Goal: Complete application form

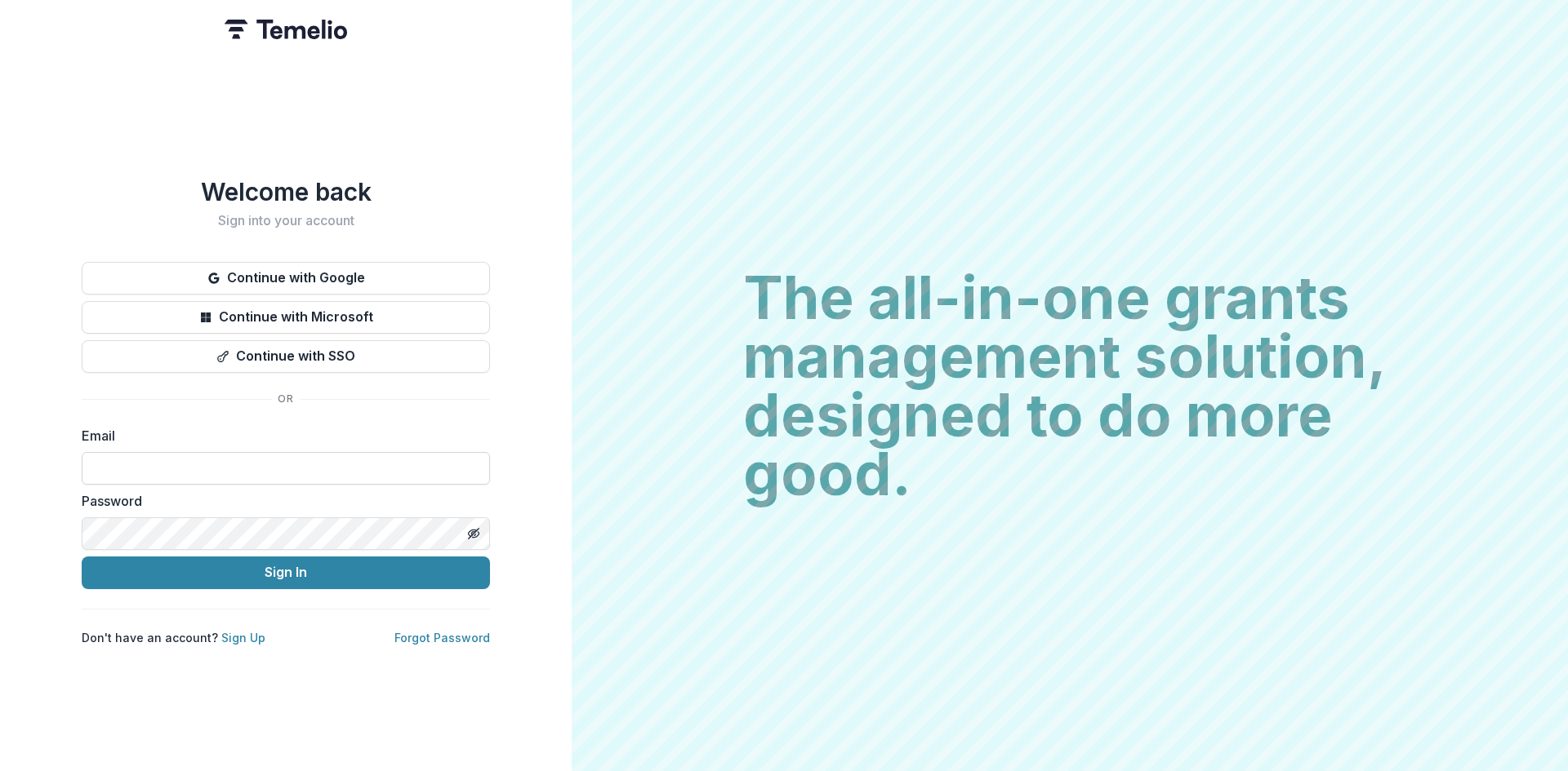
click at [240, 466] on input at bounding box center [286, 468] width 408 height 33
type input "**********"
click at [284, 577] on button "Sign In" at bounding box center [286, 573] width 408 height 33
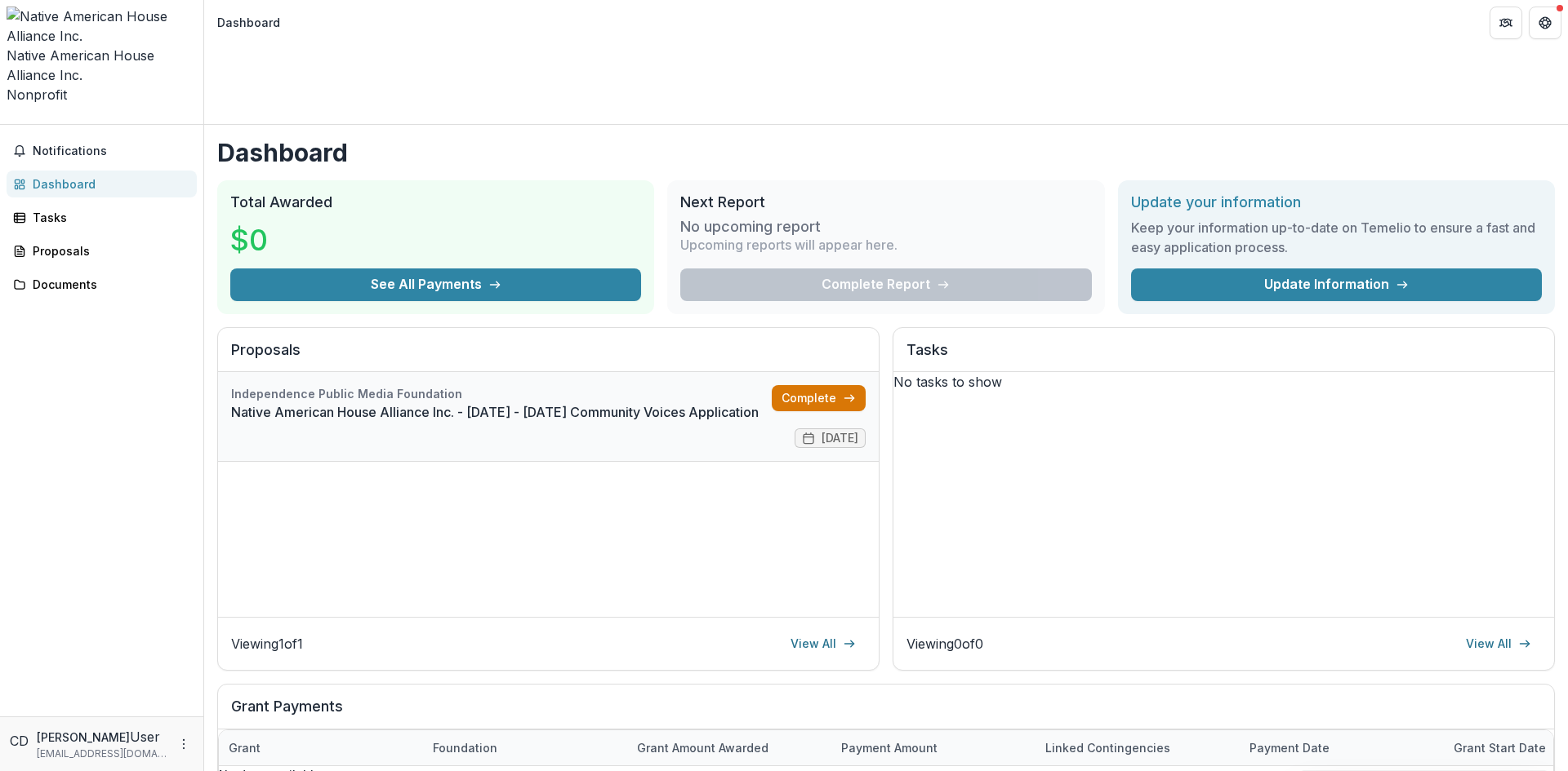
click at [827, 386] on link "Complete" at bounding box center [818, 399] width 94 height 26
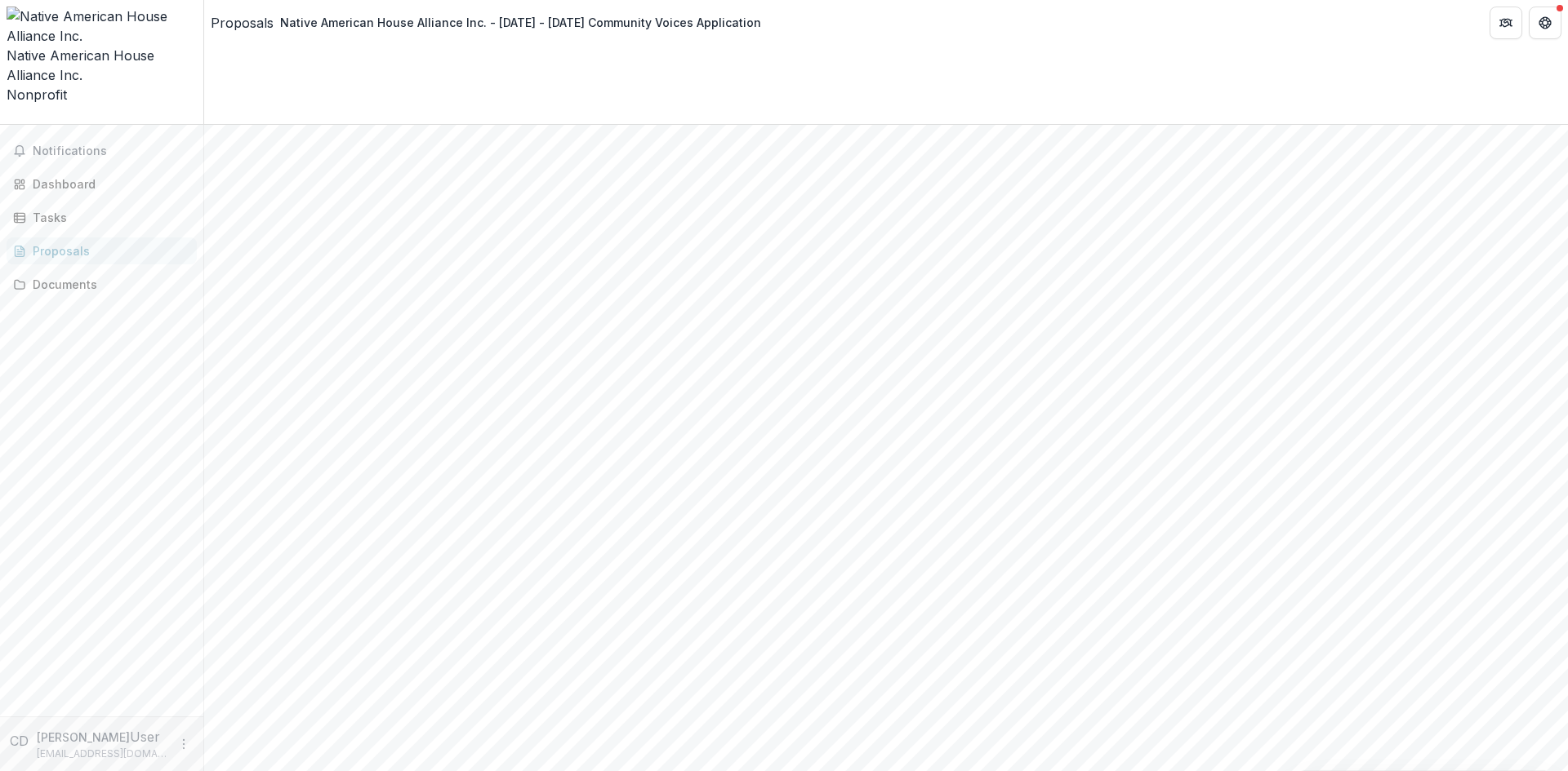
scroll to position [2491, 0]
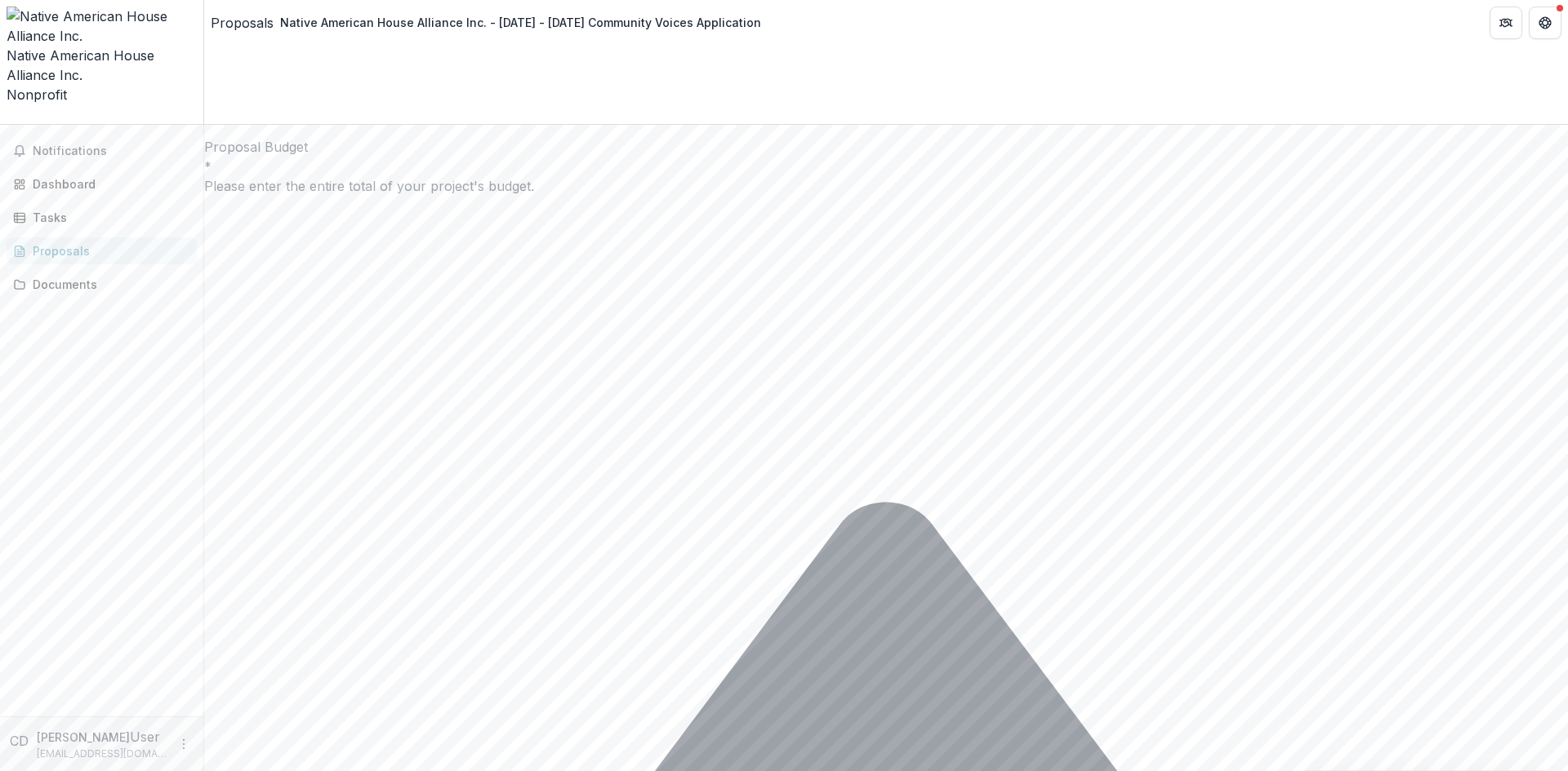
scroll to position [4313, 0]
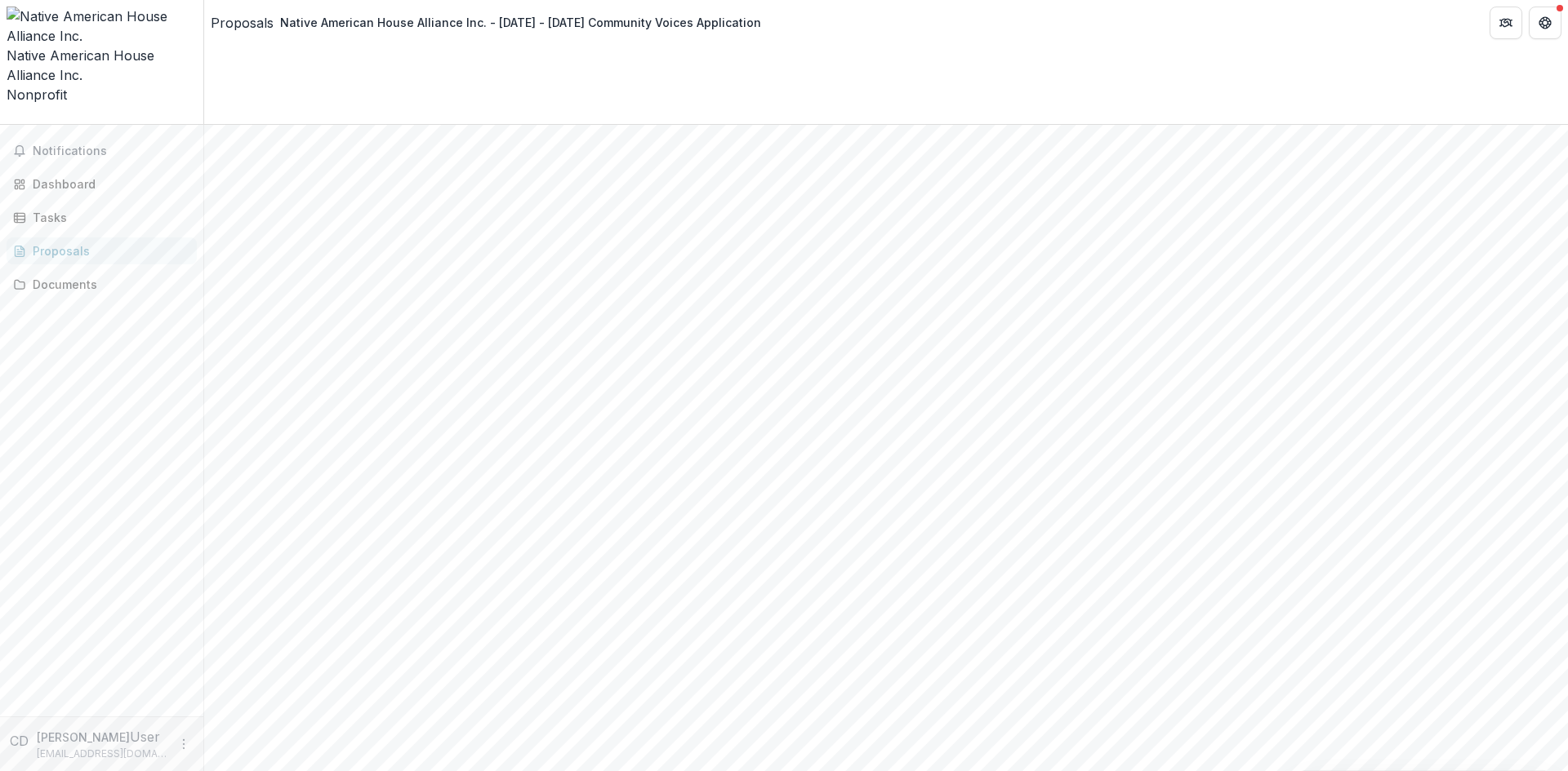
scroll to position [245, 0]
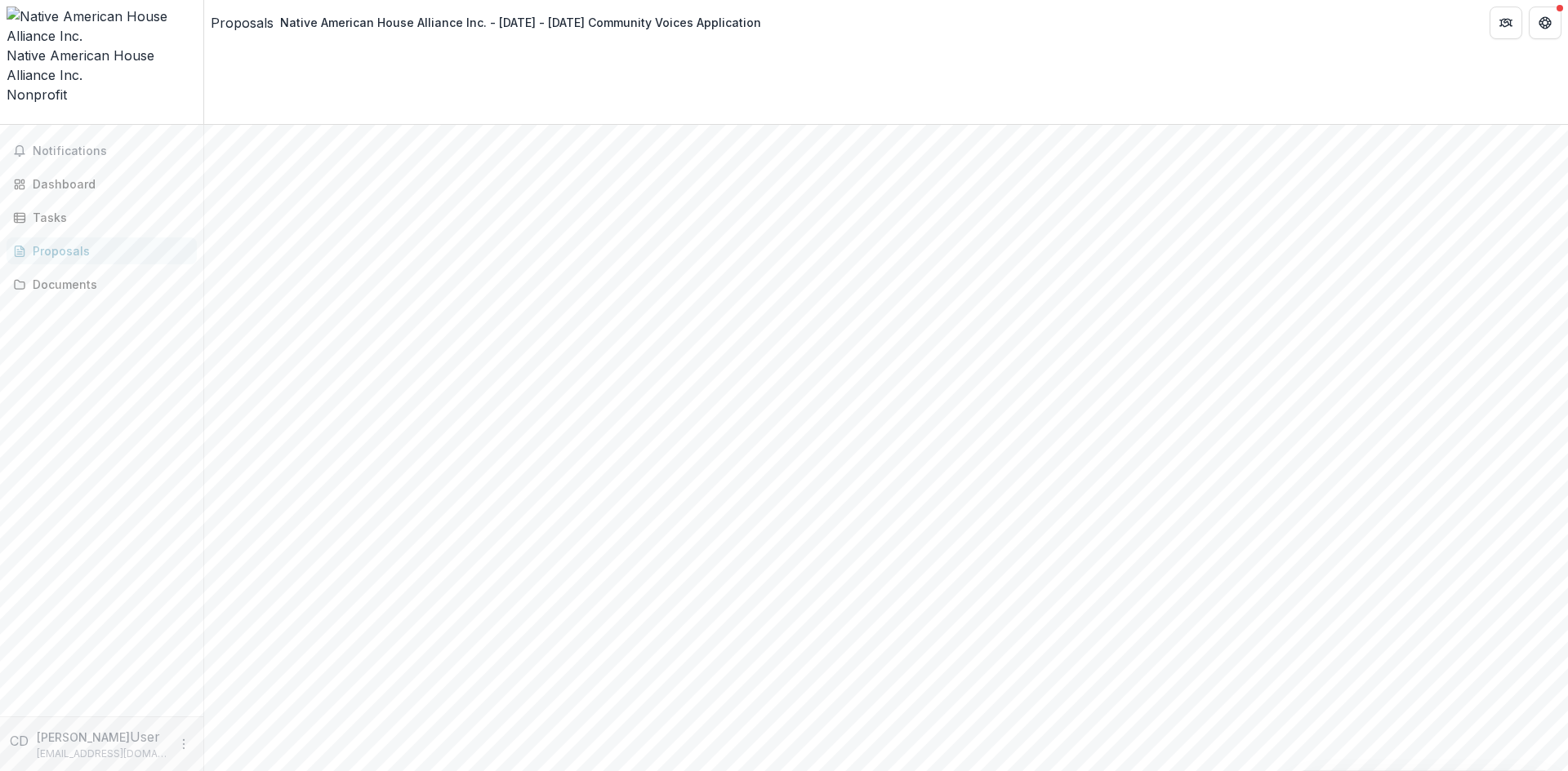
paste input "**********"
type input "**********"
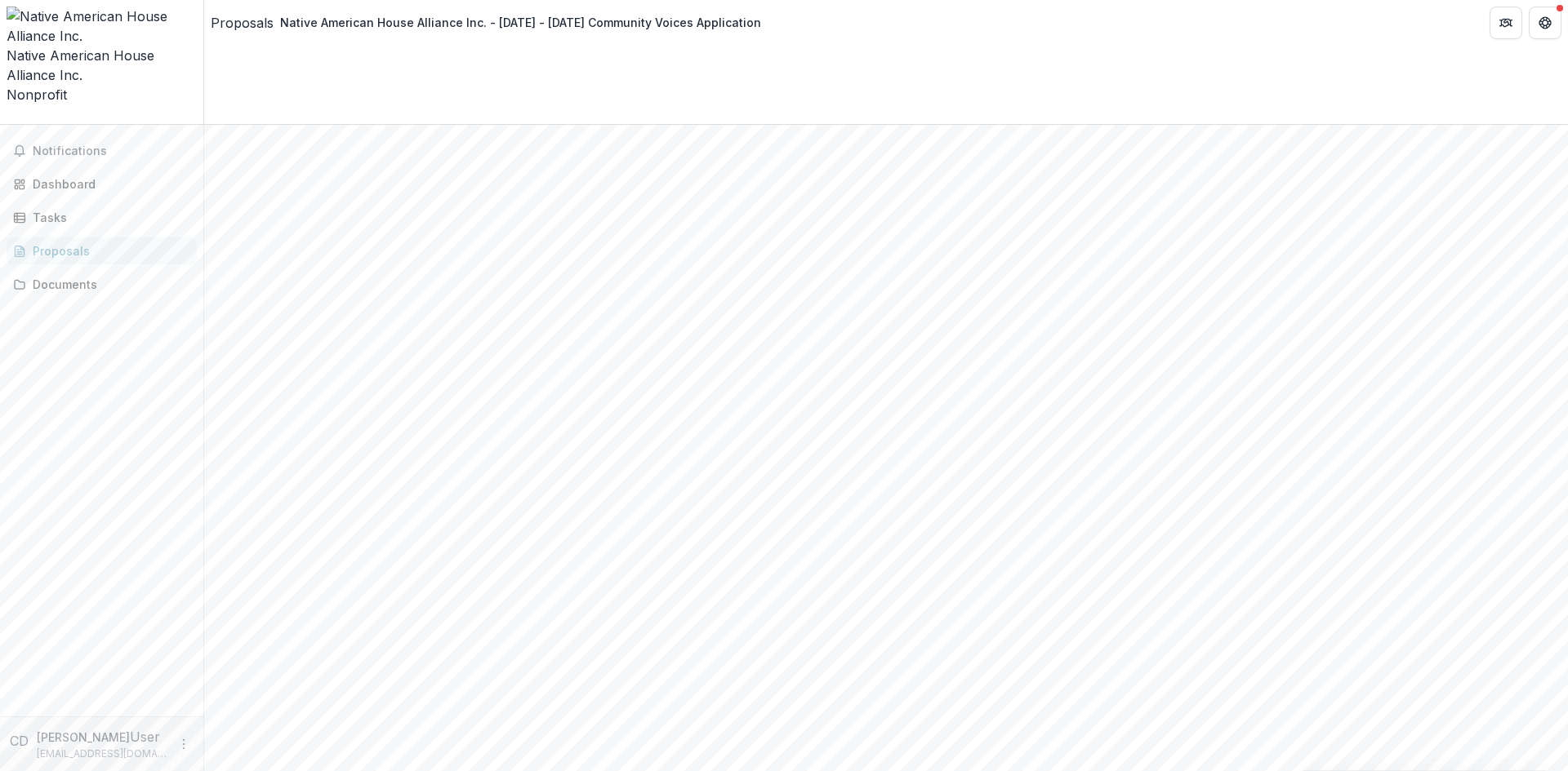
type input "*****"
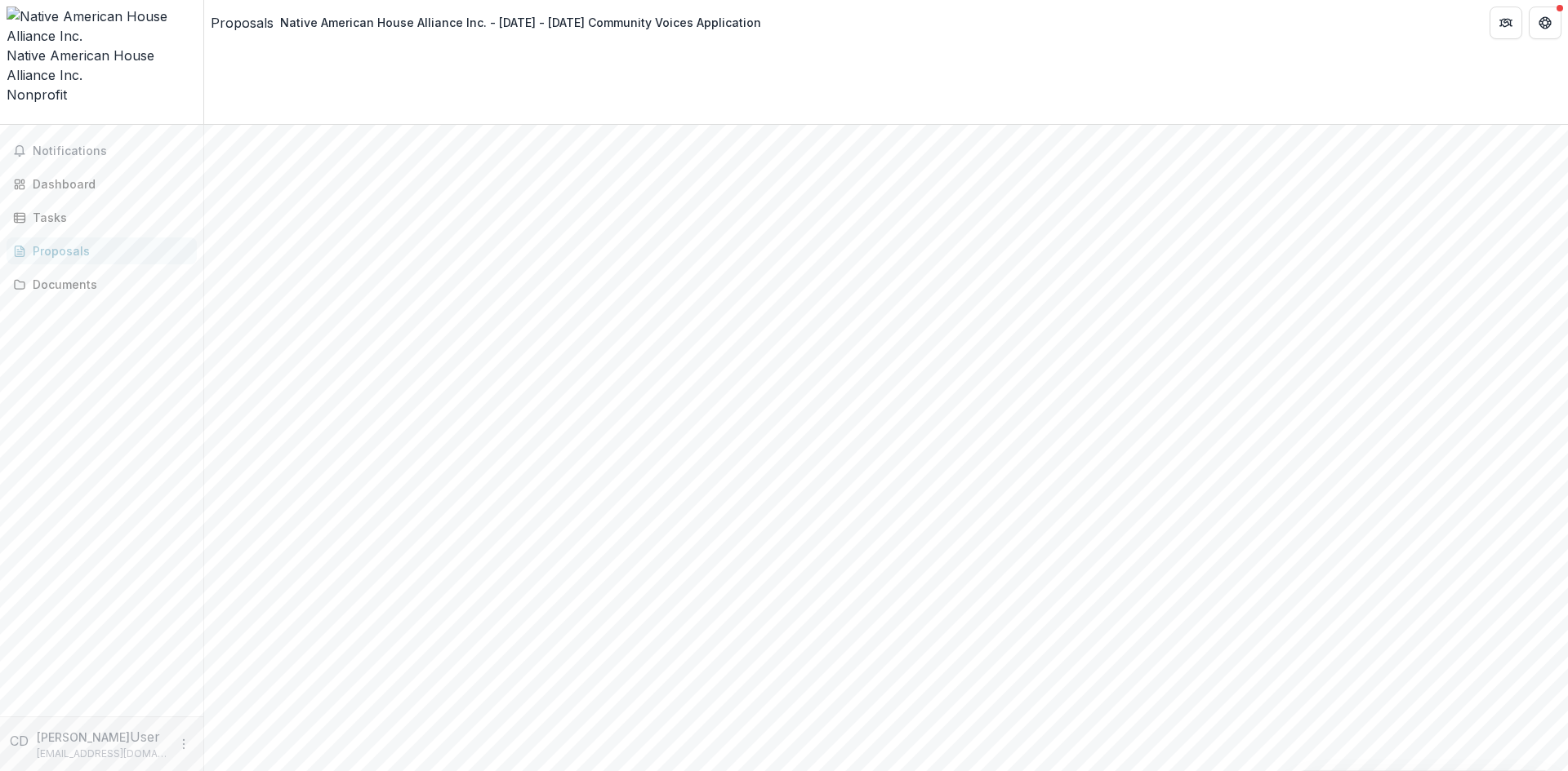
type input "**********"
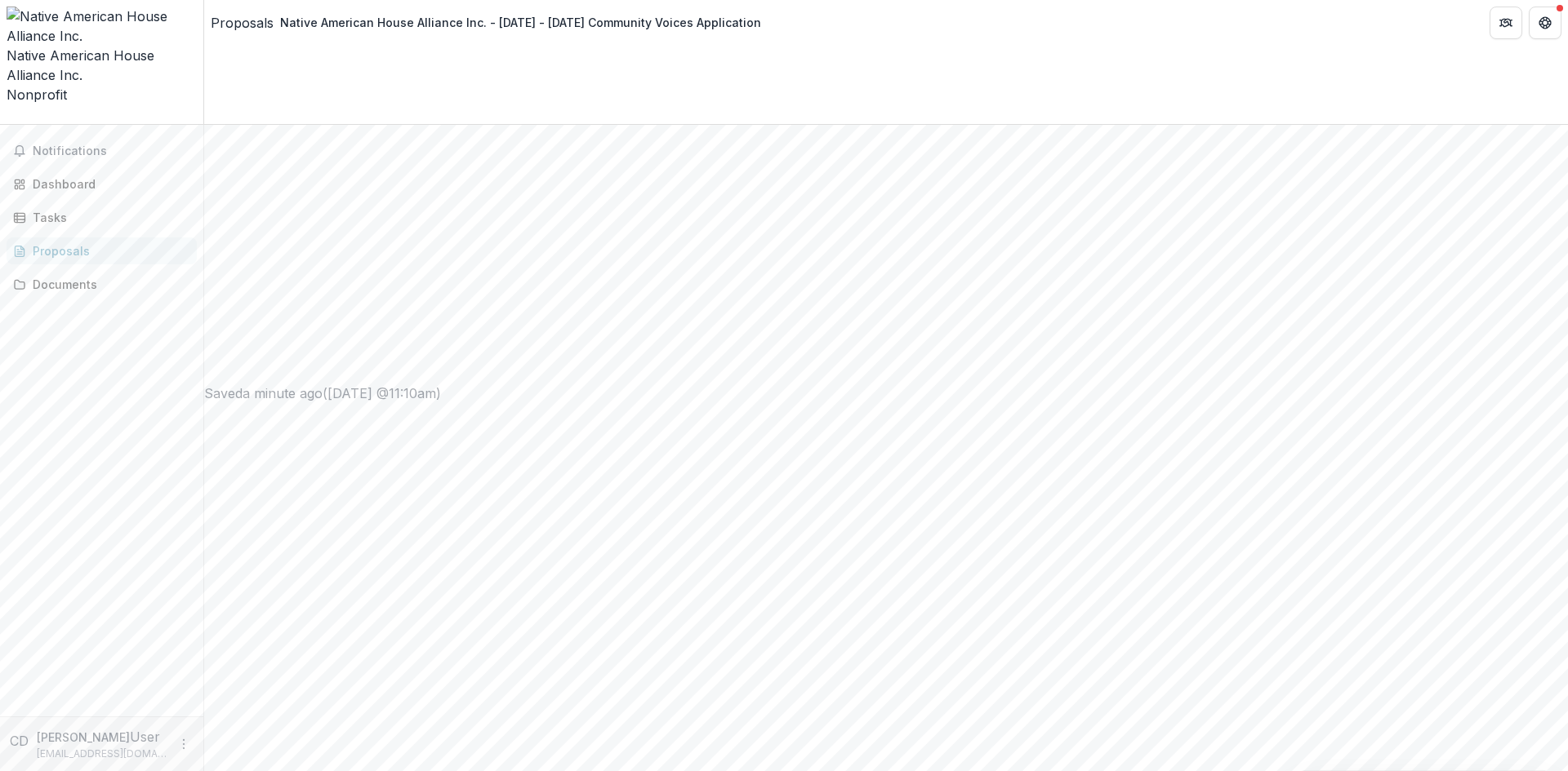
drag, startPoint x: 452, startPoint y: 242, endPoint x: 853, endPoint y: 240, distance: 401.0
copy label "Proposal Summary (Summarize your request in 1-2 sentences) *"
paste input "**********"
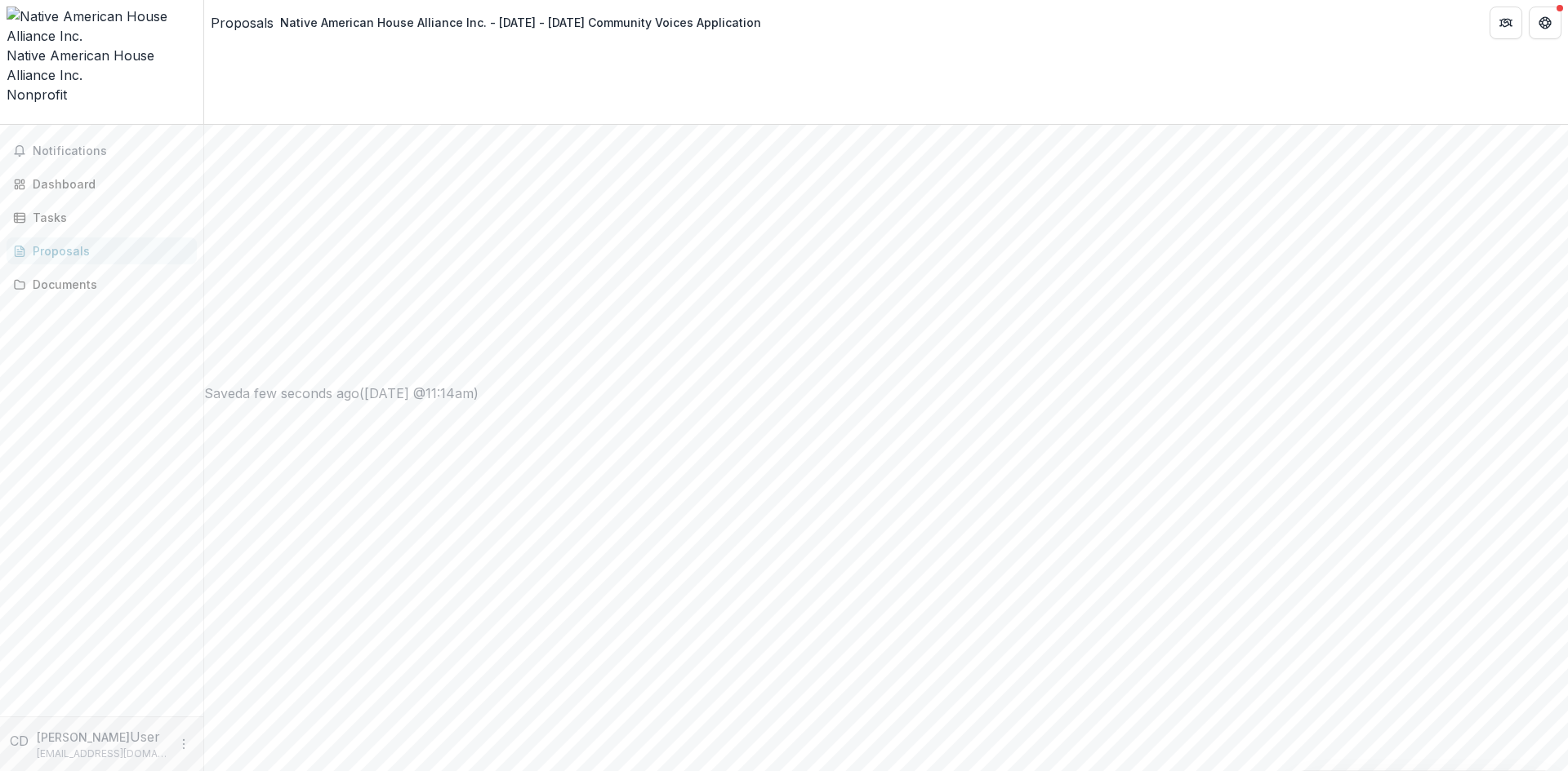
type input "**********"
drag, startPoint x: 454, startPoint y: 123, endPoint x: 641, endPoint y: 198, distance: 201.5
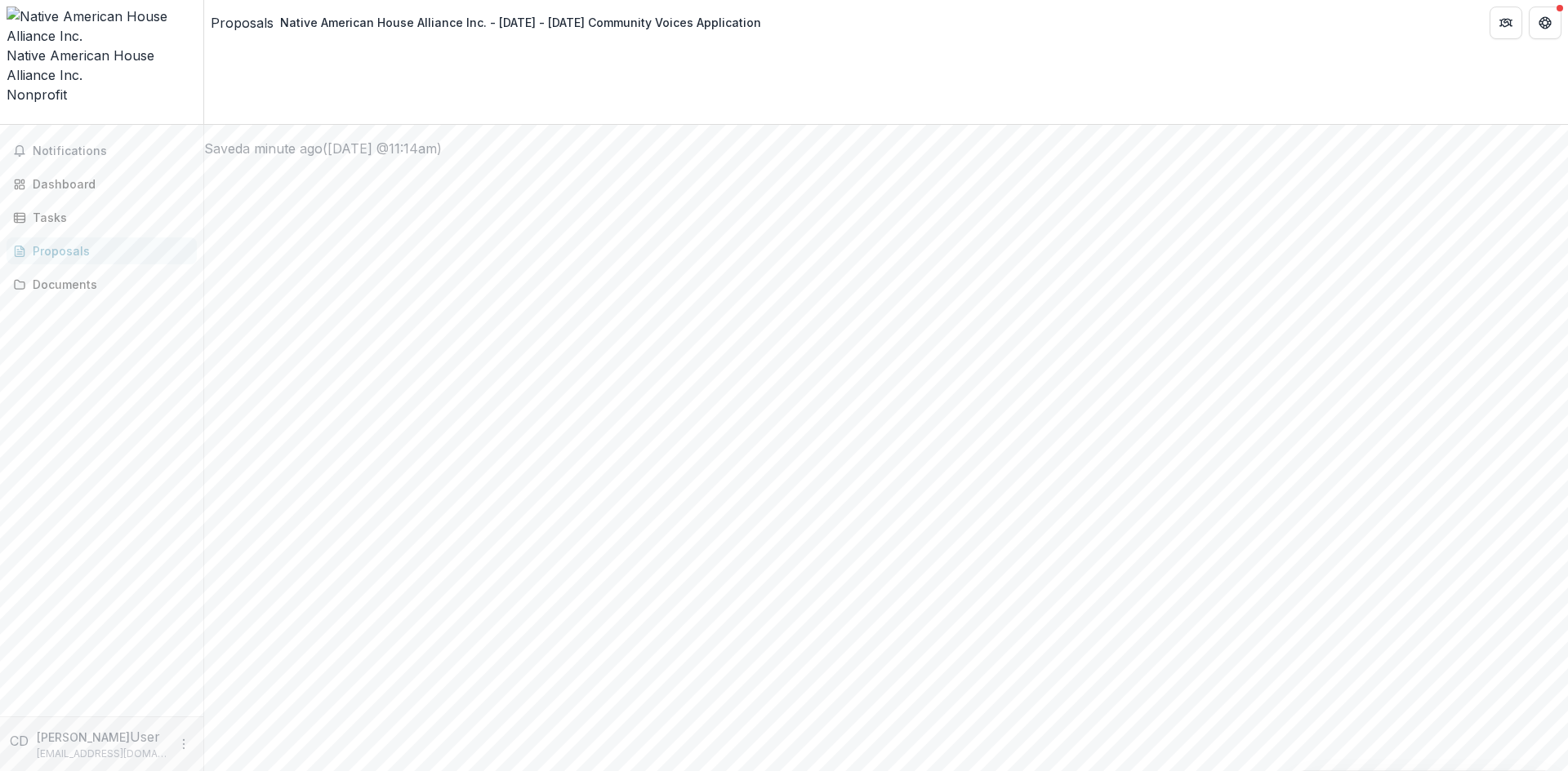
copy div "Briefly describe your project or idea. Suggested Length: 5-7 Sentences. Please …"
drag, startPoint x: 685, startPoint y: 271, endPoint x: 642, endPoint y: 271, distance: 43.0
drag, startPoint x: 914, startPoint y: 345, endPoint x: 958, endPoint y: 377, distance: 54.4
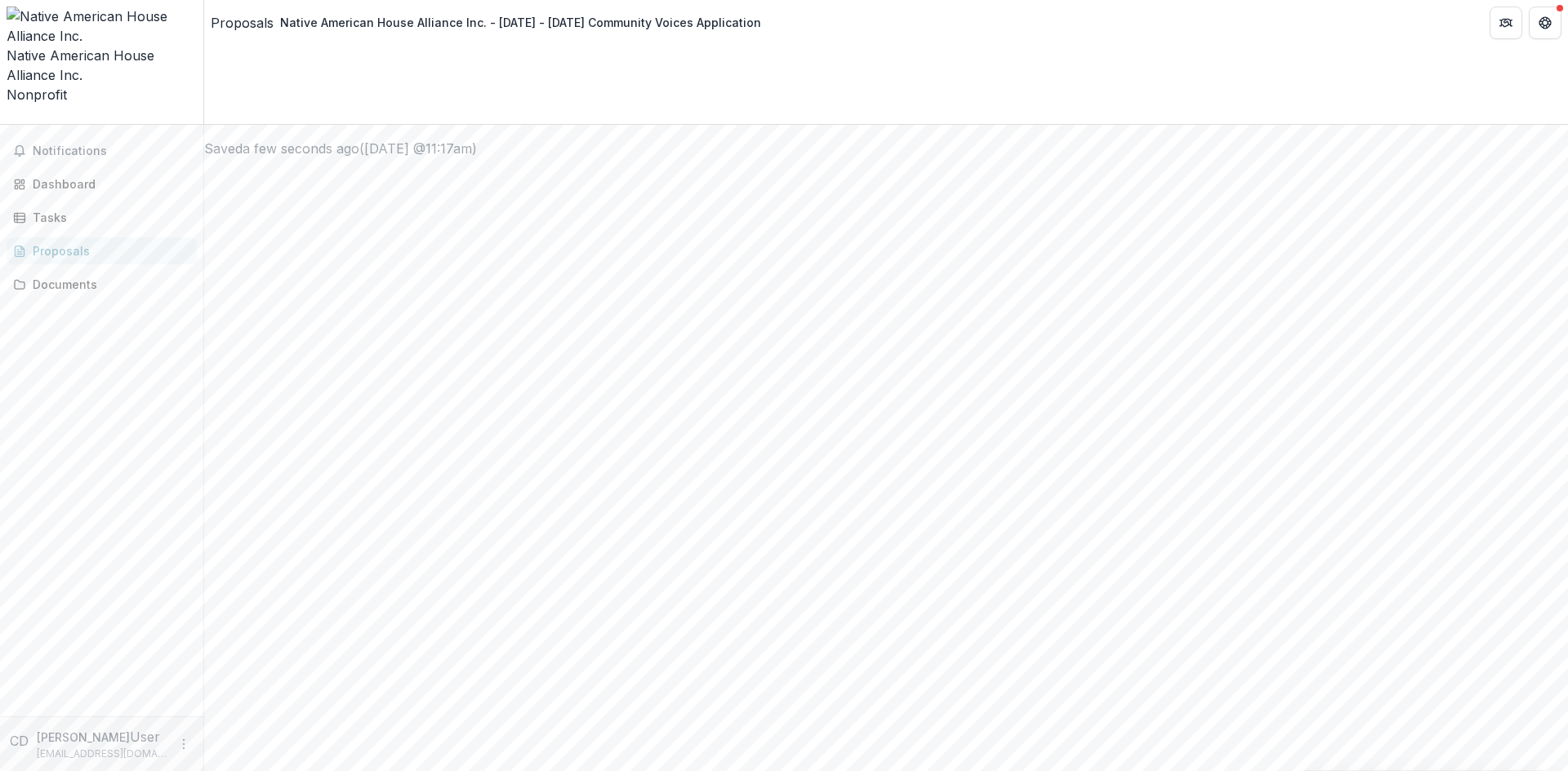
drag, startPoint x: 627, startPoint y: 365, endPoint x: 439, endPoint y: 363, distance: 188.0
drag, startPoint x: 678, startPoint y: 384, endPoint x: 710, endPoint y: 384, distance: 32.0
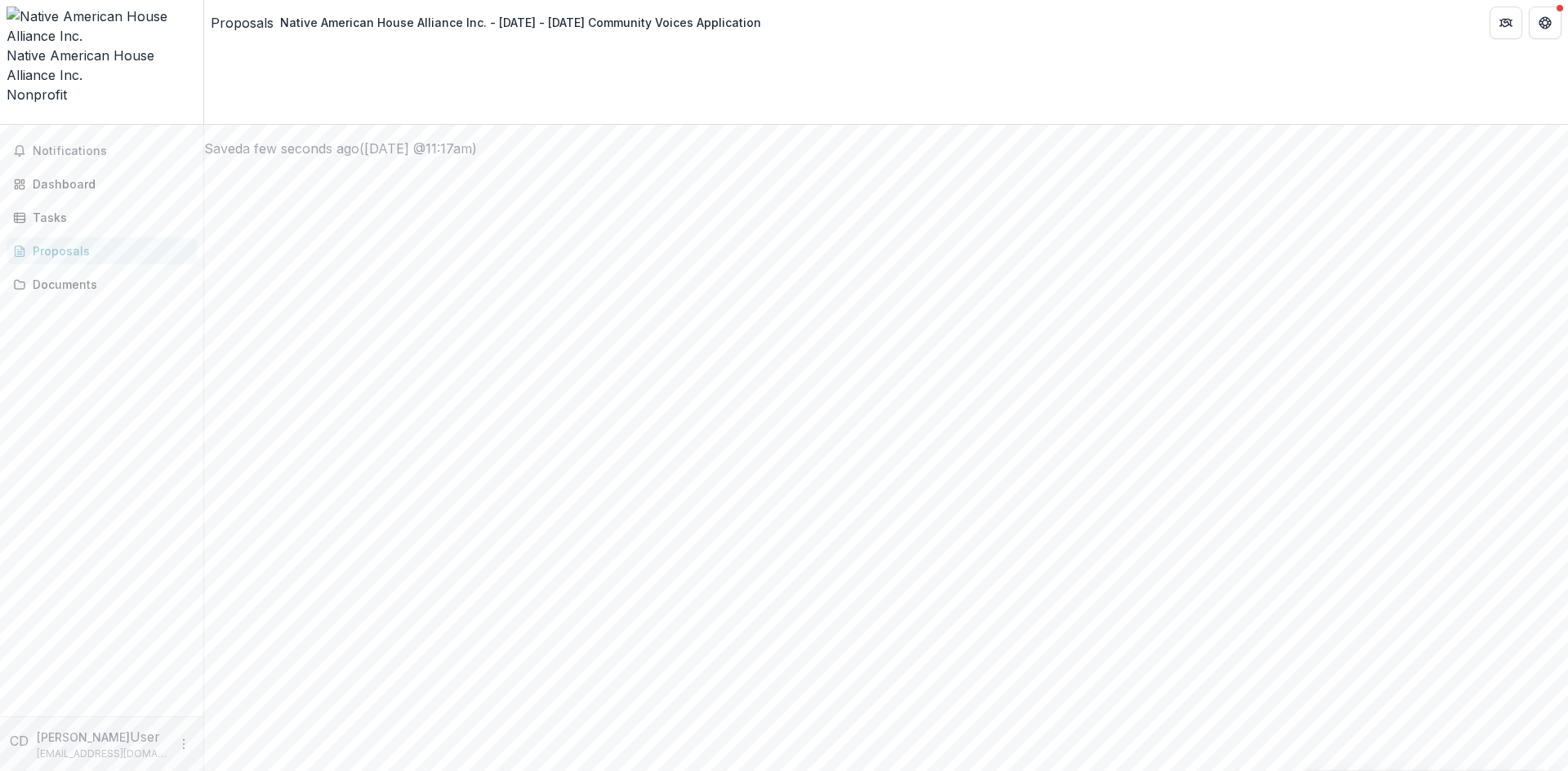
drag, startPoint x: 551, startPoint y: 402, endPoint x: 670, endPoint y: 402, distance: 119.0
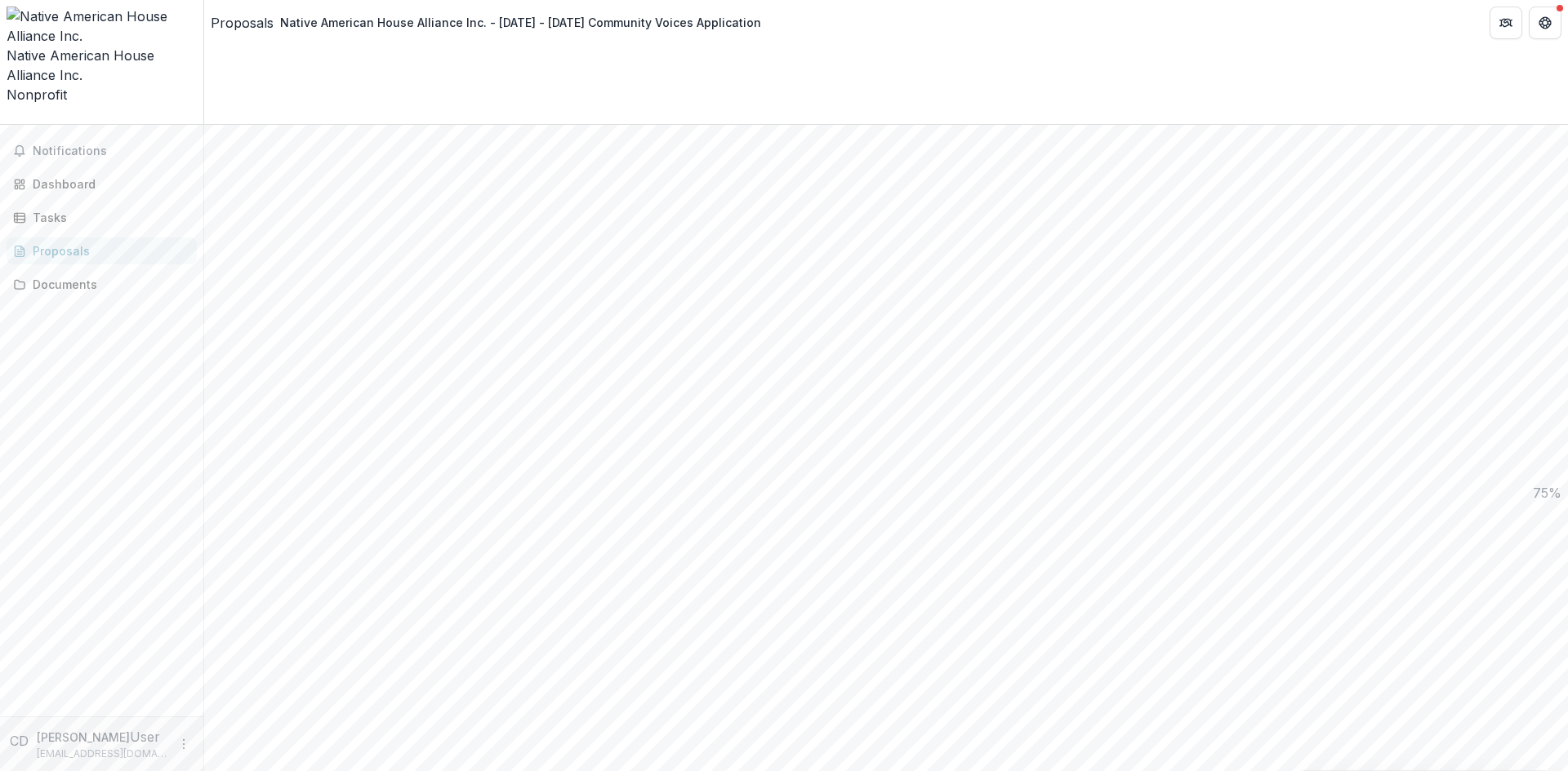
drag, startPoint x: 798, startPoint y: 222, endPoint x: 442, endPoint y: 203, distance: 356.5
copy div "Outcomes * What are the top 2-3 outcomes you hope to achieve with this grant?"
drag, startPoint x: 574, startPoint y: 369, endPoint x: 533, endPoint y: 369, distance: 41.0
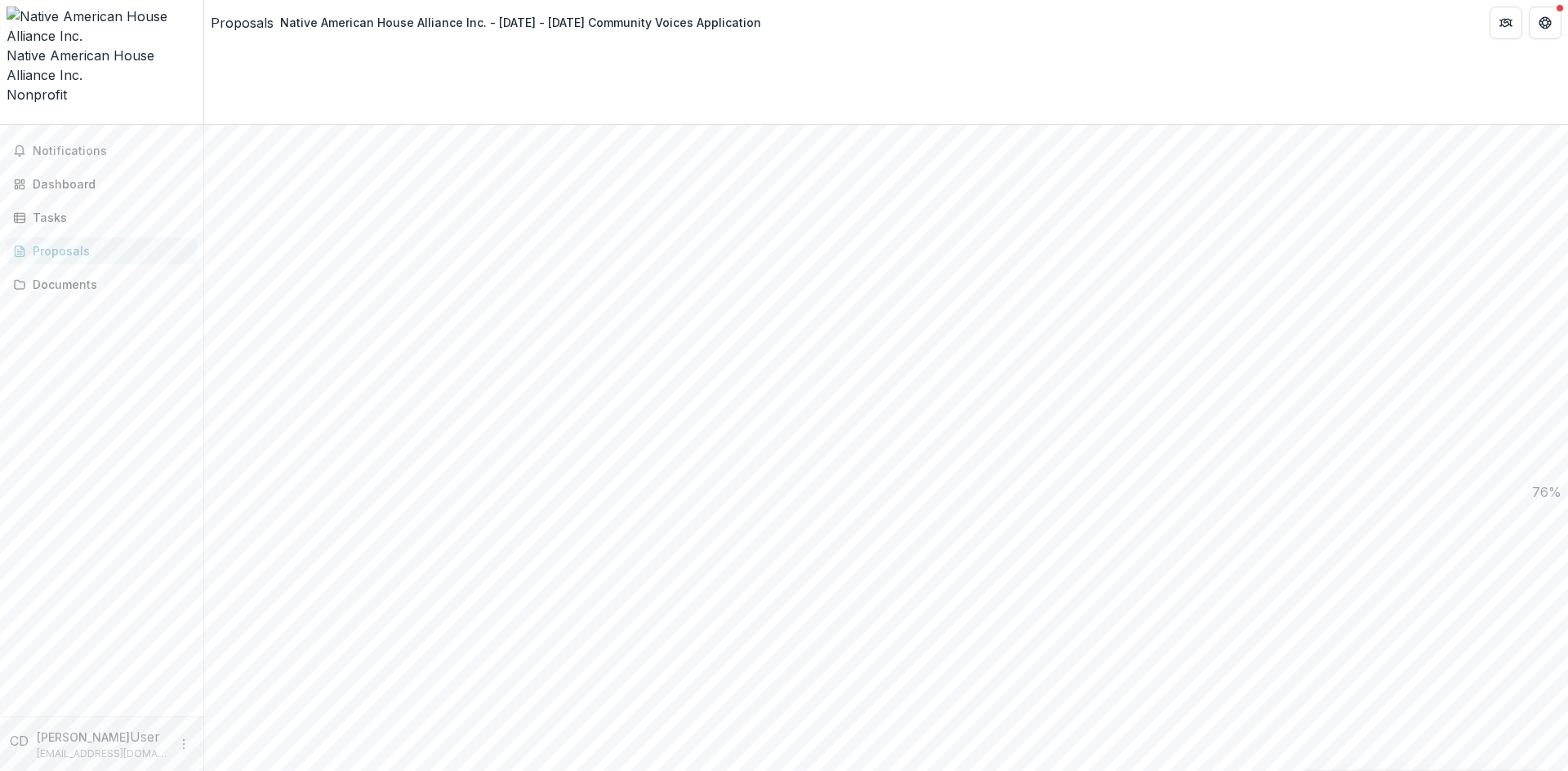
drag, startPoint x: 453, startPoint y: 205, endPoint x: 726, endPoint y: 212, distance: 273.1
drag, startPoint x: 698, startPoint y: 225, endPoint x: 449, endPoint y: 189, distance: 251.6
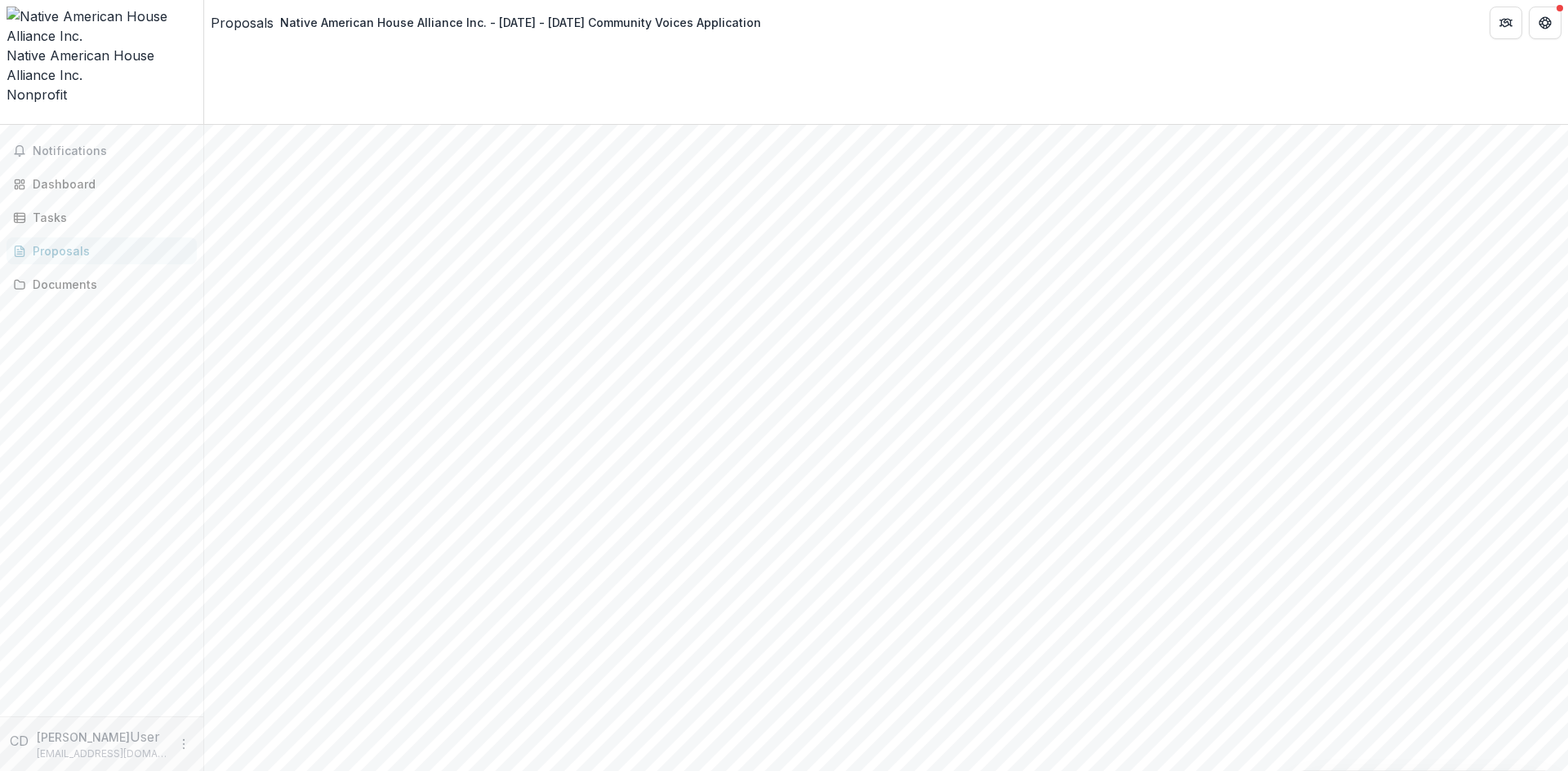
copy div "Community/Communities Served * Please describe the community you aim to serve a…"
drag, startPoint x: 615, startPoint y: 320, endPoint x: 707, endPoint y: 318, distance: 92.0
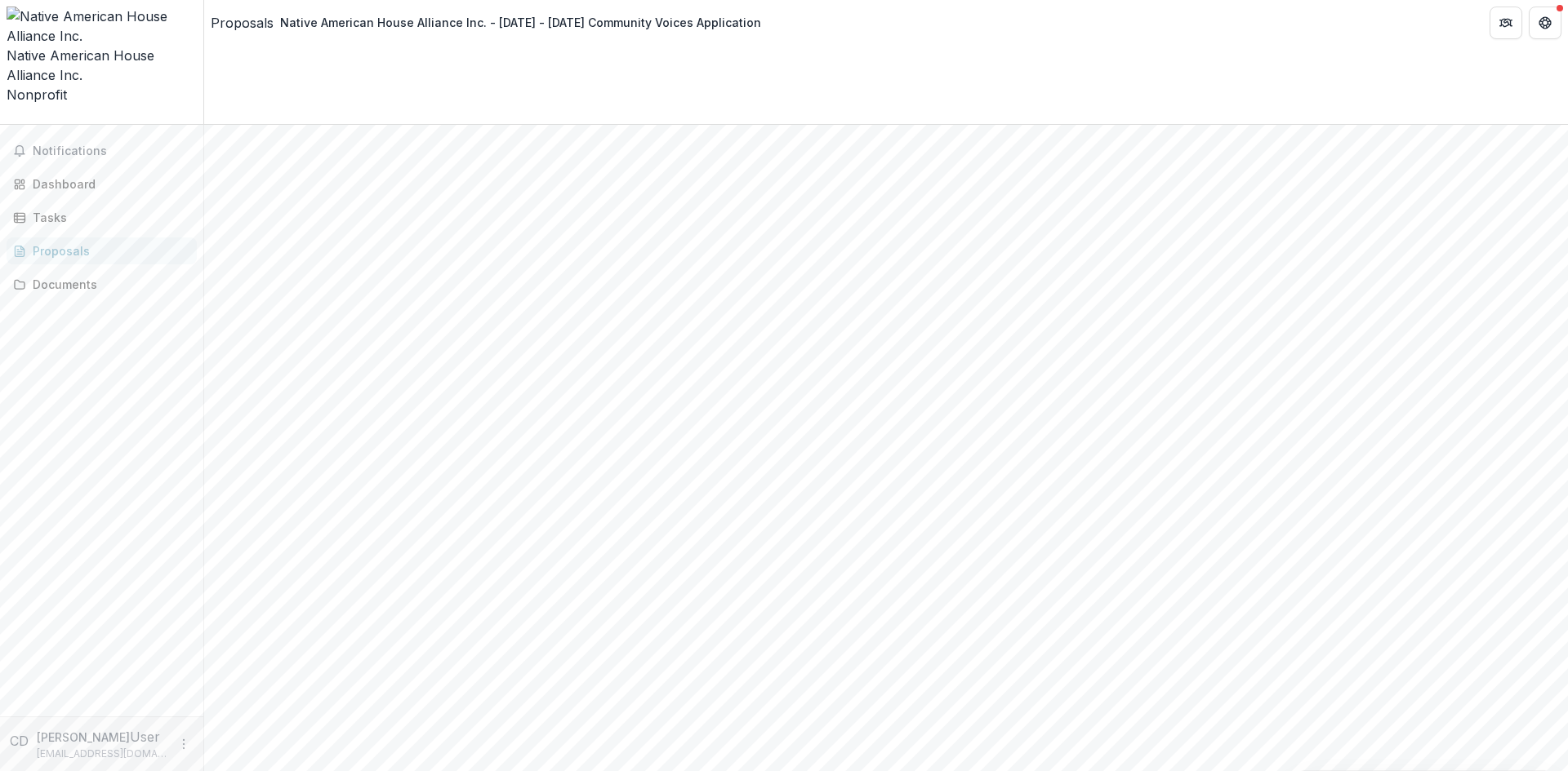
drag, startPoint x: 454, startPoint y: 139, endPoint x: 606, endPoint y: 198, distance: 163.0
copy div "Community Compensation * If your proposal involves compensating community membe…"
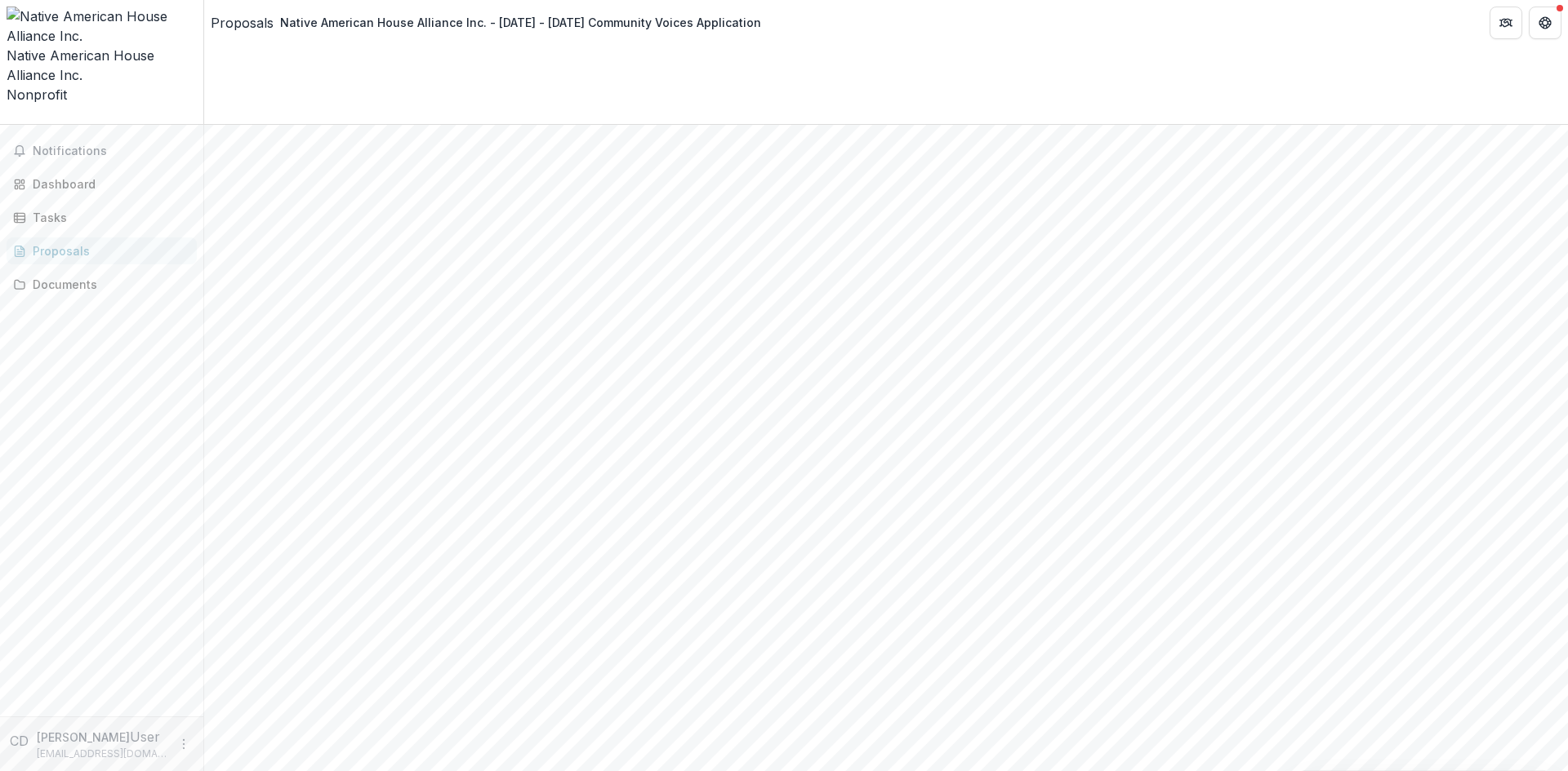
scroll to position [2858, 0]
drag, startPoint x: 685, startPoint y: 237, endPoint x: 438, endPoint y: 226, distance: 247.2
copy div "What tools and strategies do you use to make your work visible so that others c…"
drag, startPoint x: 766, startPoint y: 295, endPoint x: 588, endPoint y: 310, distance: 178.6
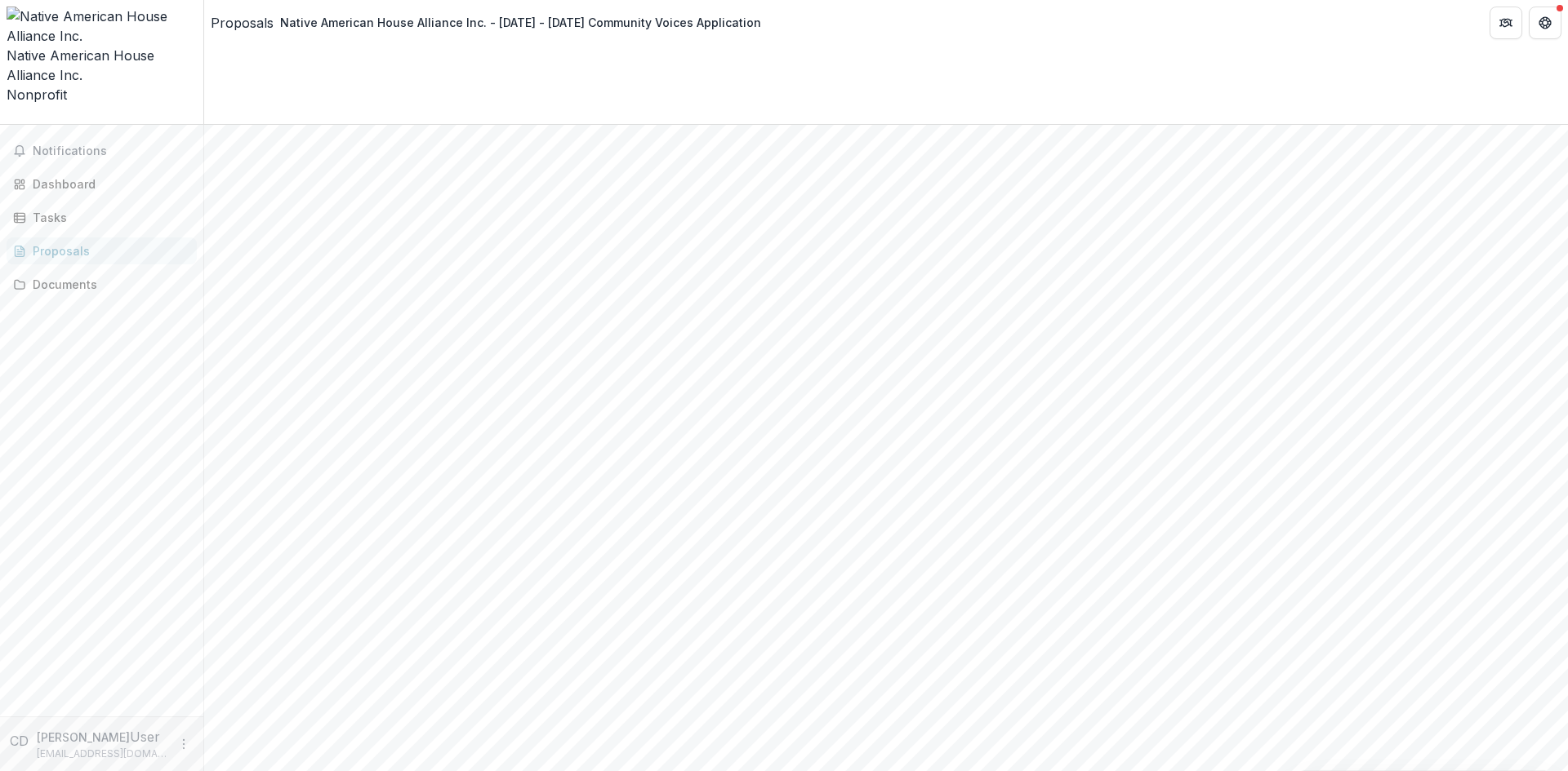
drag, startPoint x: 487, startPoint y: 328, endPoint x: 557, endPoint y: 334, distance: 70.3
drag, startPoint x: 863, startPoint y: 347, endPoint x: 560, endPoint y: 360, distance: 303.3
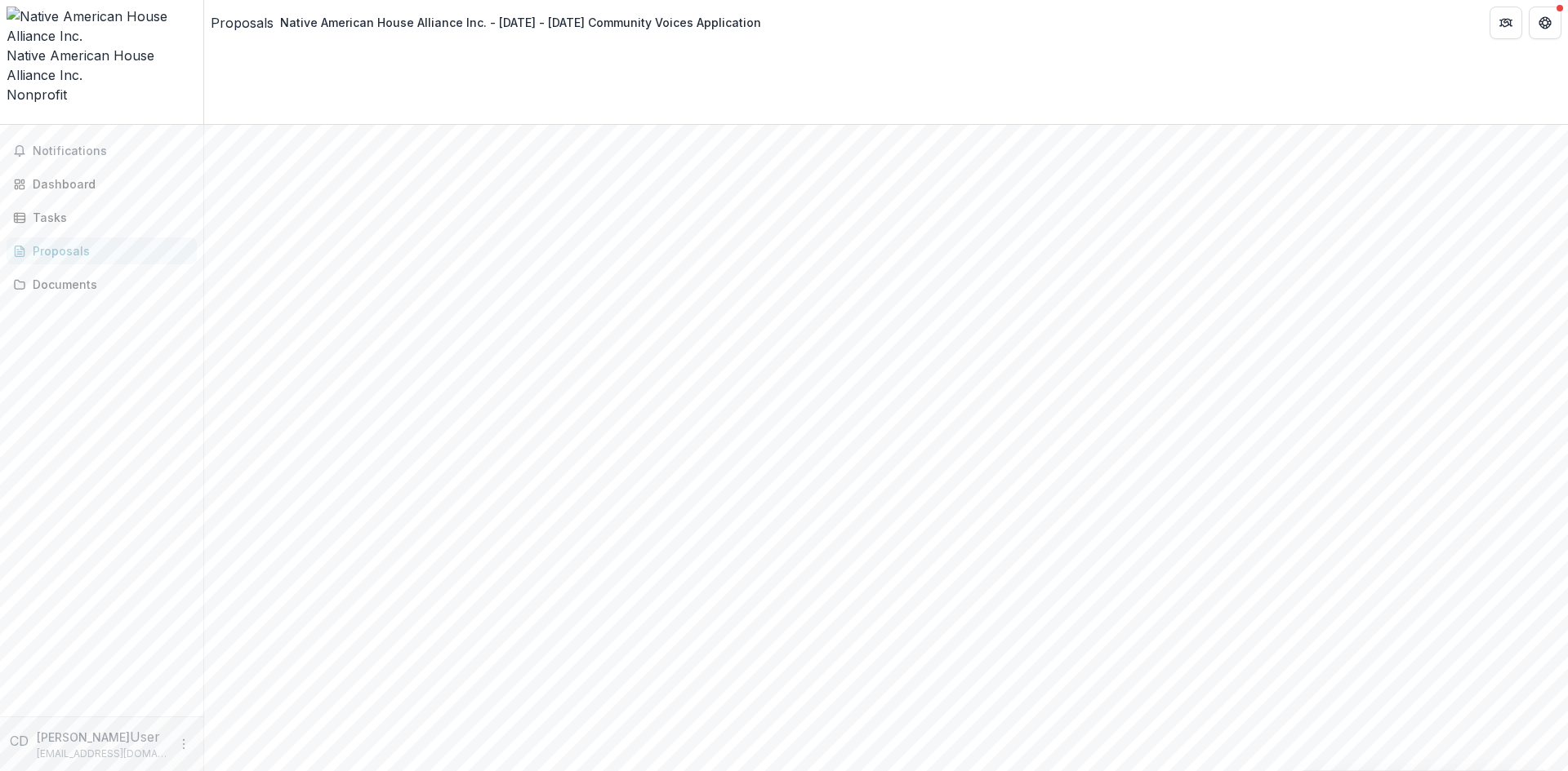
drag, startPoint x: 542, startPoint y: 363, endPoint x: 454, endPoint y: 369, distance: 88.2
drag, startPoint x: 452, startPoint y: 178, endPoint x: 627, endPoint y: 197, distance: 176.0
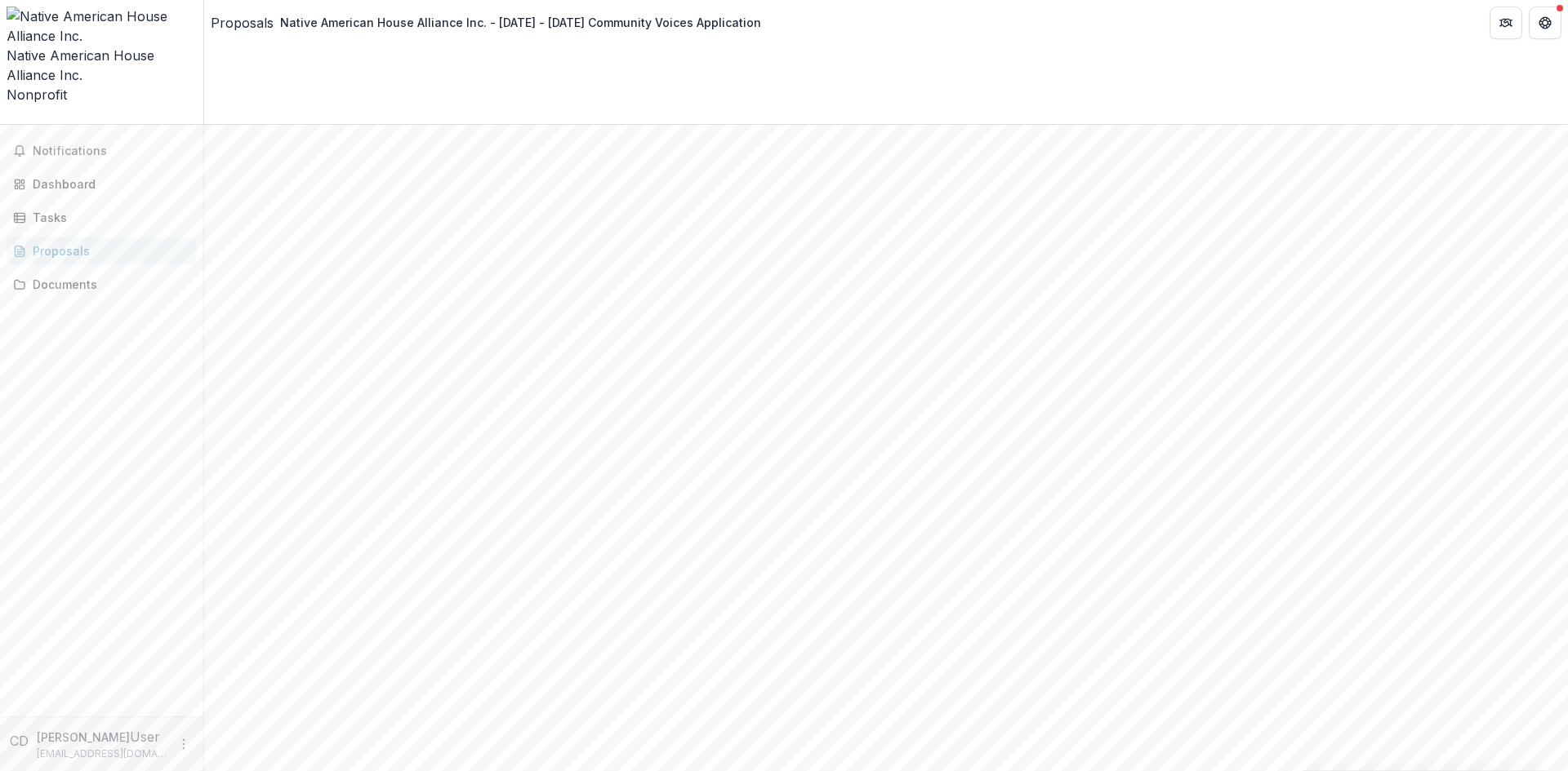
drag, startPoint x: 735, startPoint y: 264, endPoint x: 446, endPoint y: 184, distance: 299.9
copy div "How does your project support community organizing and/or movement building? Su…"
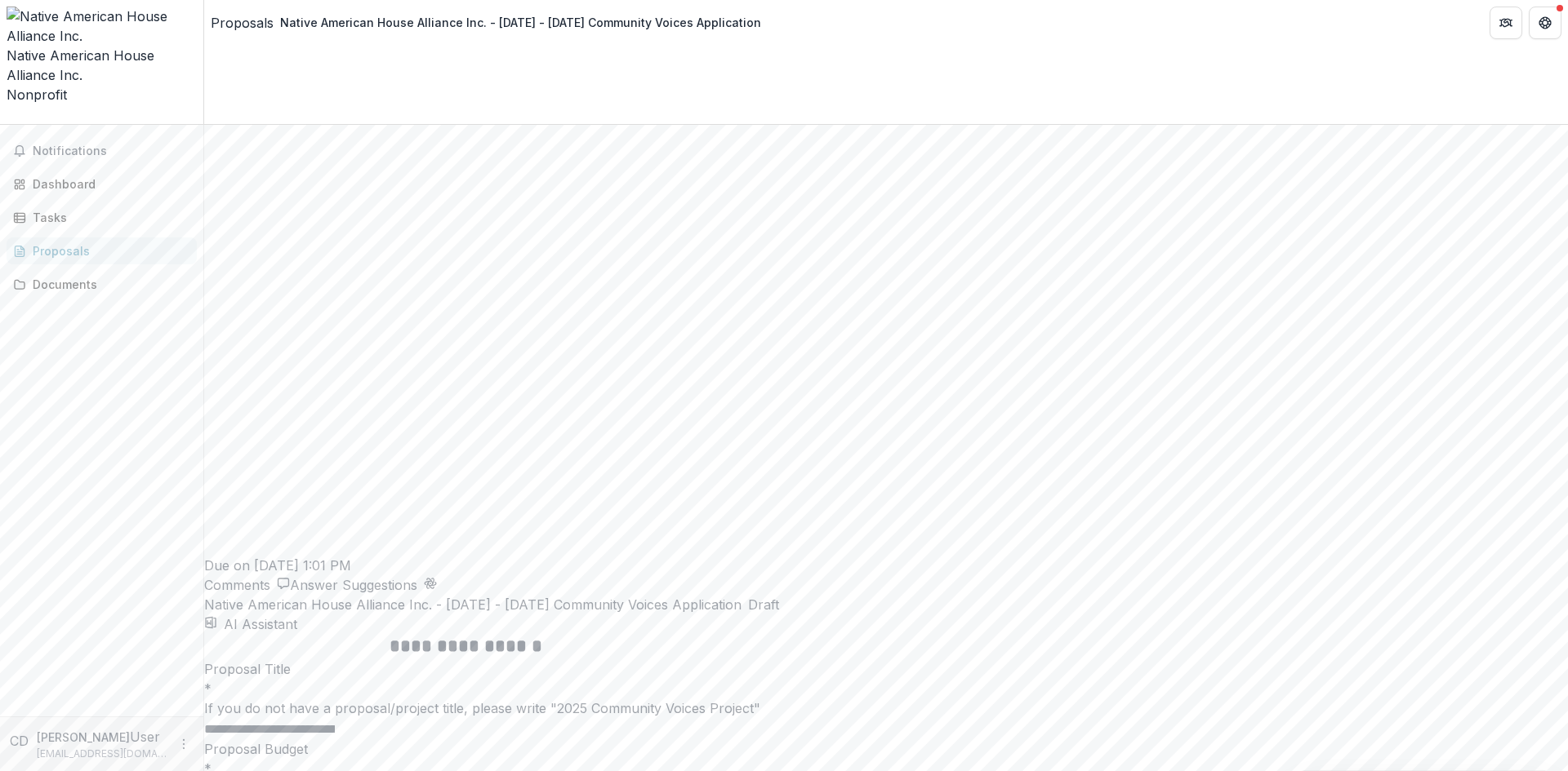
drag, startPoint x: 450, startPoint y: 204, endPoint x: 654, endPoint y: 238, distance: 206.8
copy div "Looking at your PROJECT budget, walk us through any restrictions or important c…"
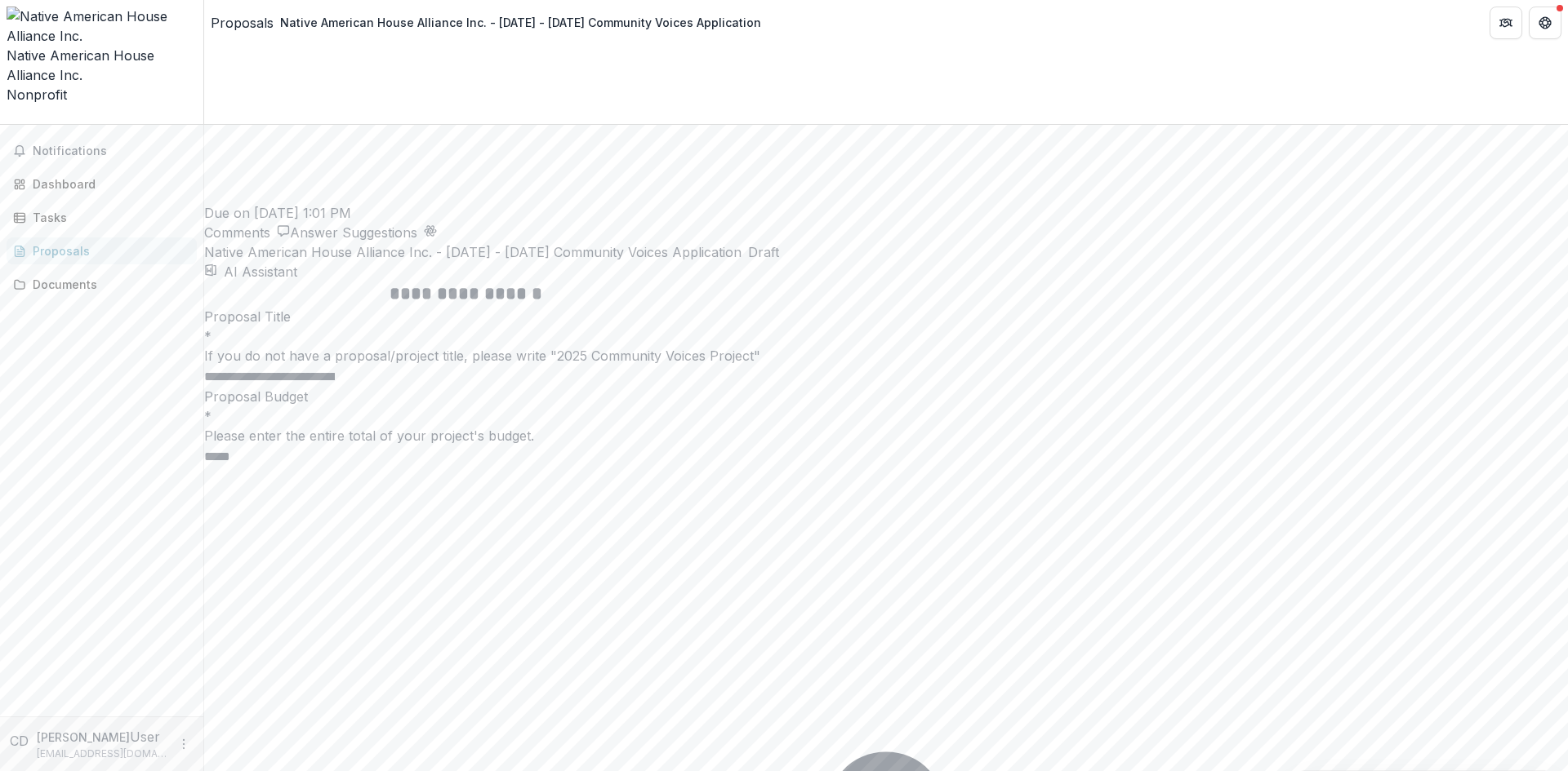
scroll to position [4109, 0]
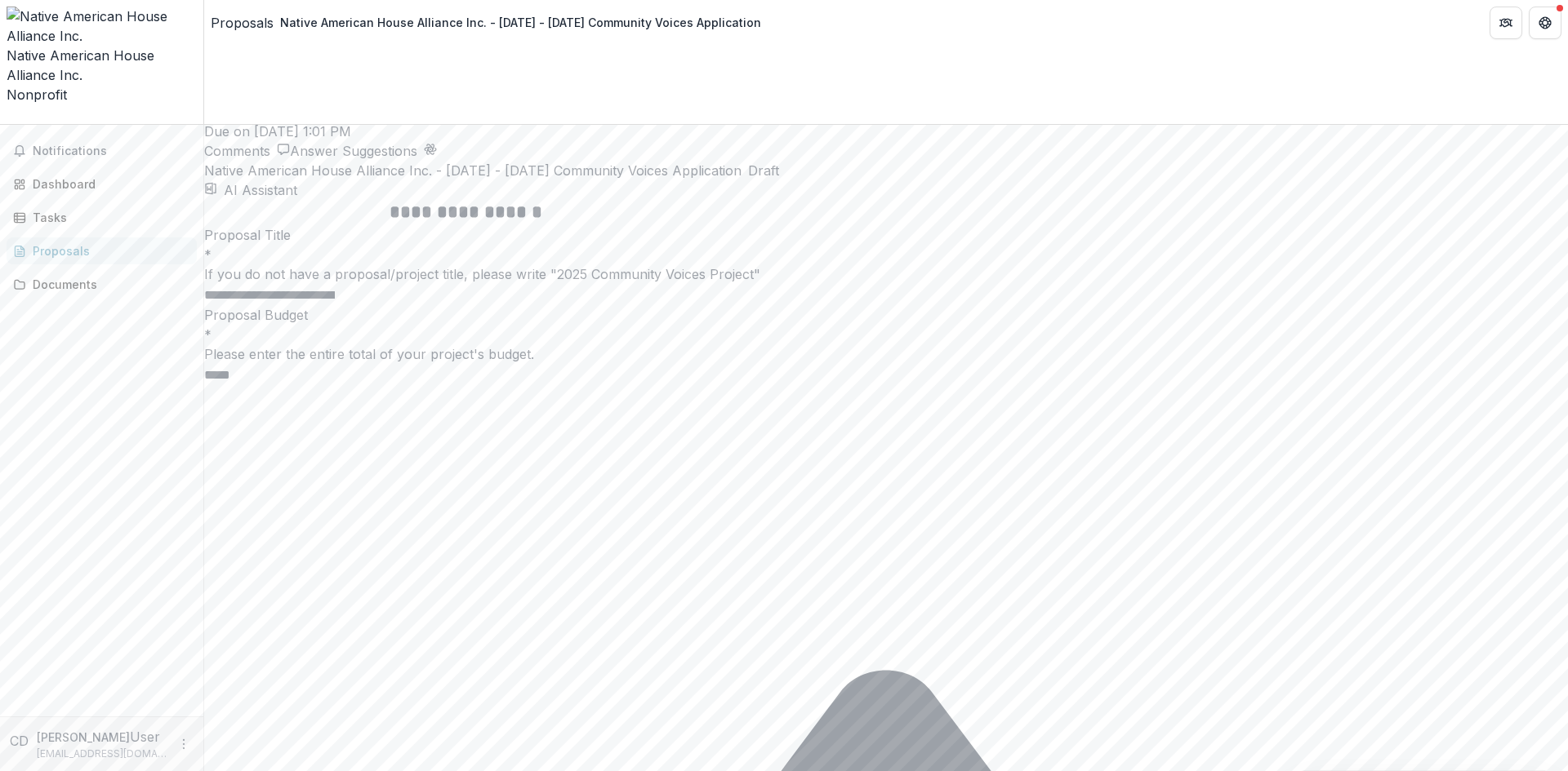
drag, startPoint x: 448, startPoint y: 186, endPoint x: 730, endPoint y: 176, distance: 282.2
copy p "Anything else you would like us to know?"
drag, startPoint x: 467, startPoint y: 181, endPoint x: 867, endPoint y: 252, distance: 406.3
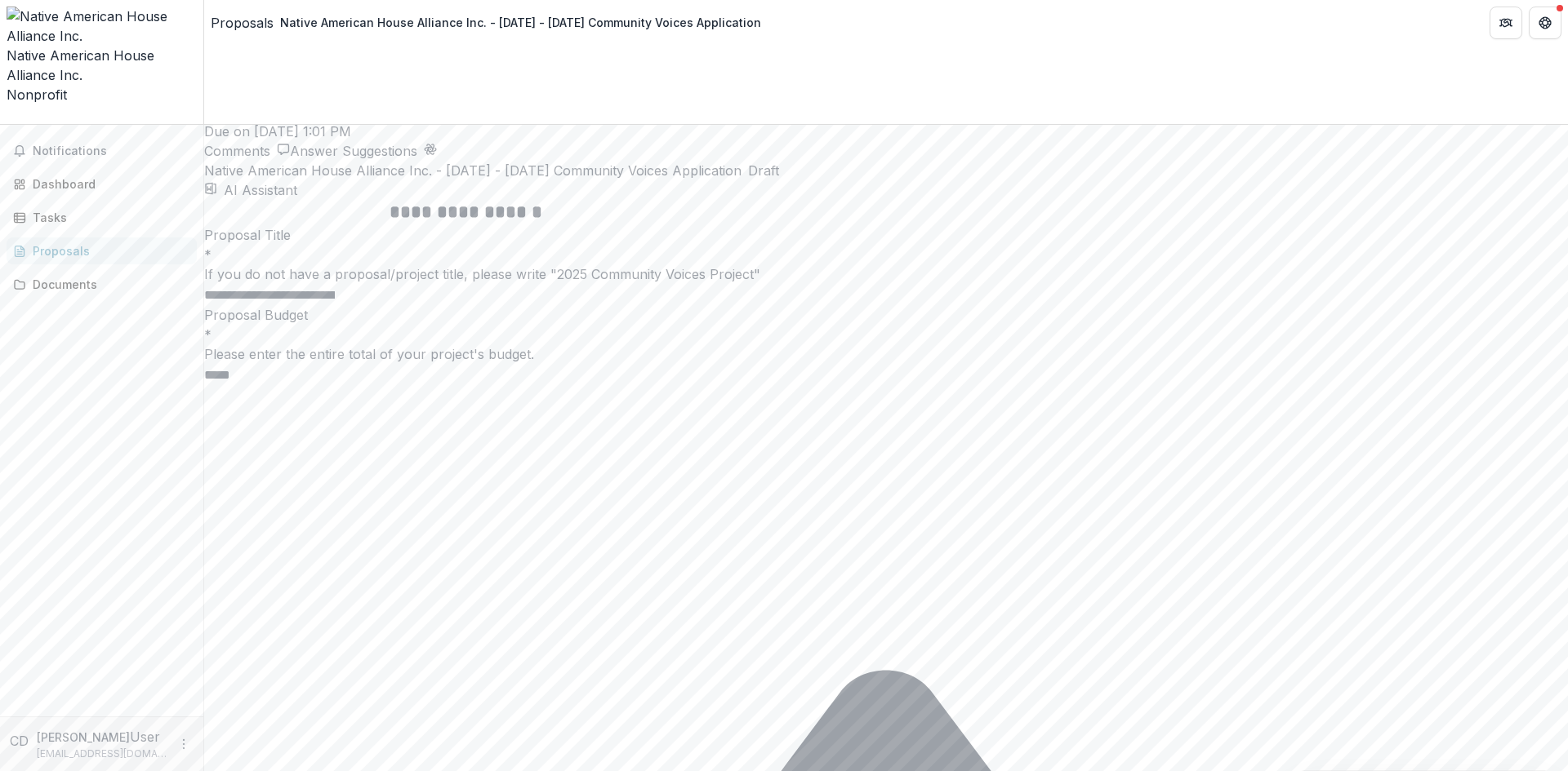
drag, startPoint x: 497, startPoint y: 399, endPoint x: 368, endPoint y: 312, distance: 155.6
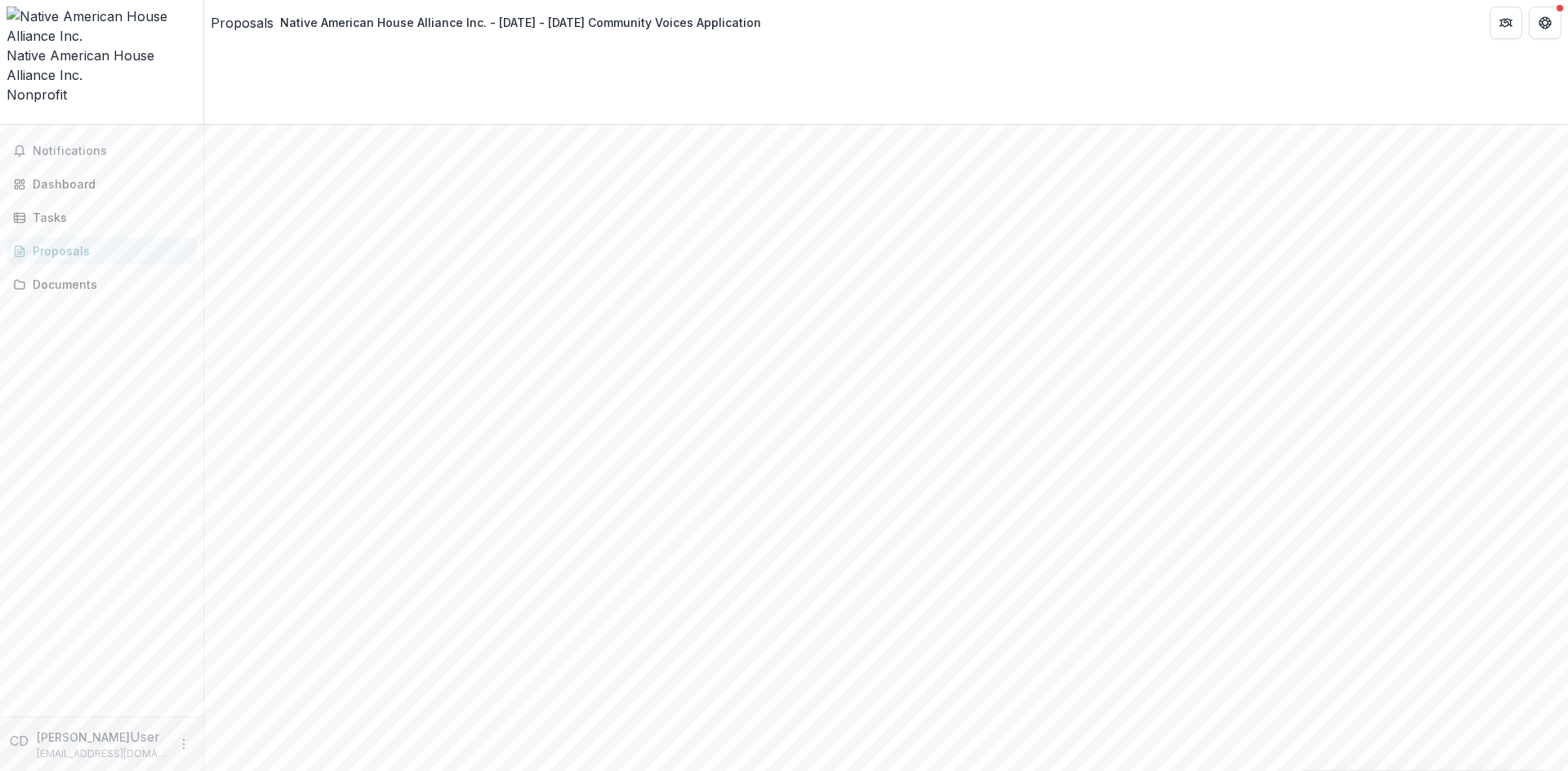
scroll to position [0, 0]
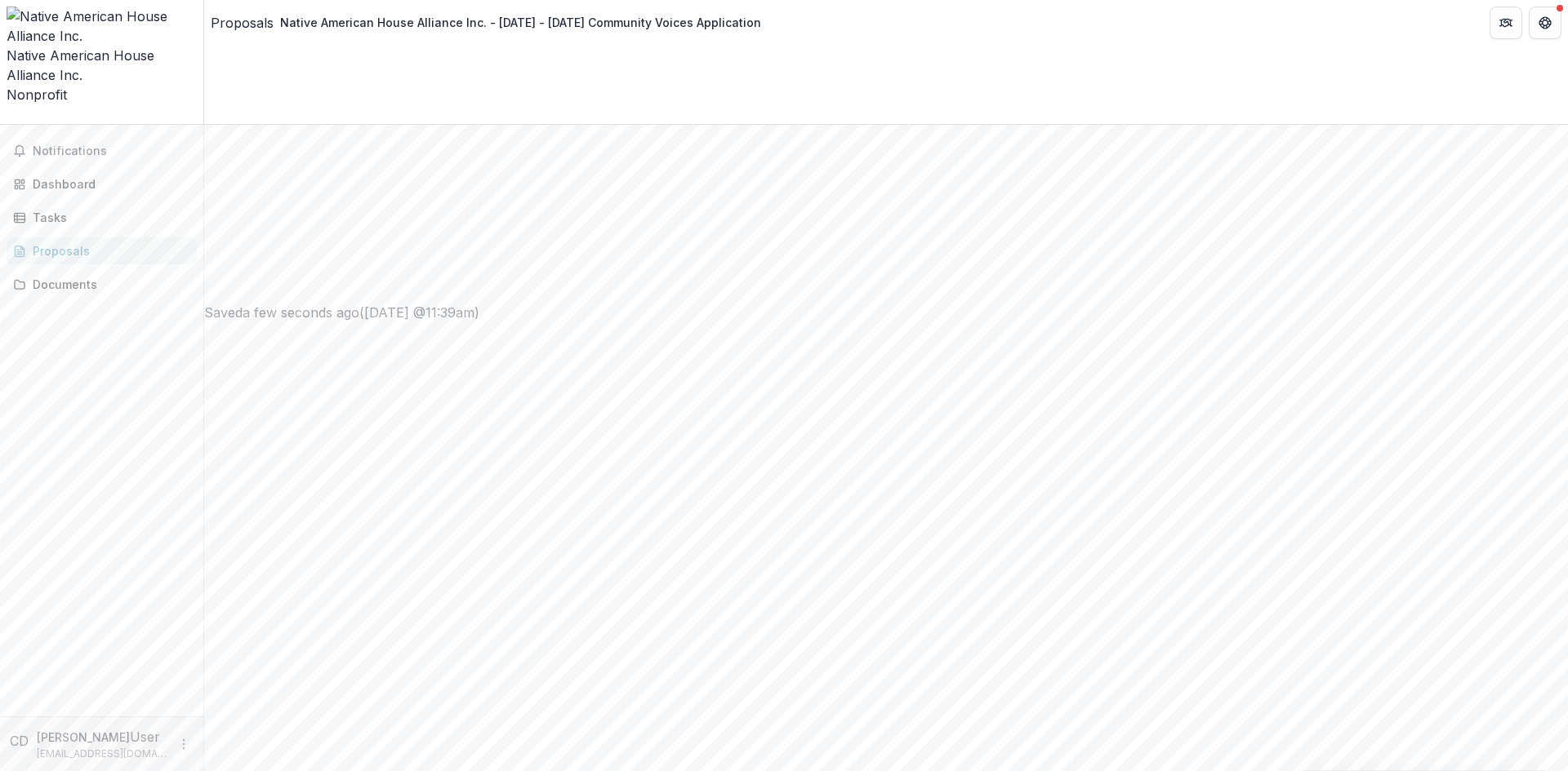
type input "*****"
type input "*******"
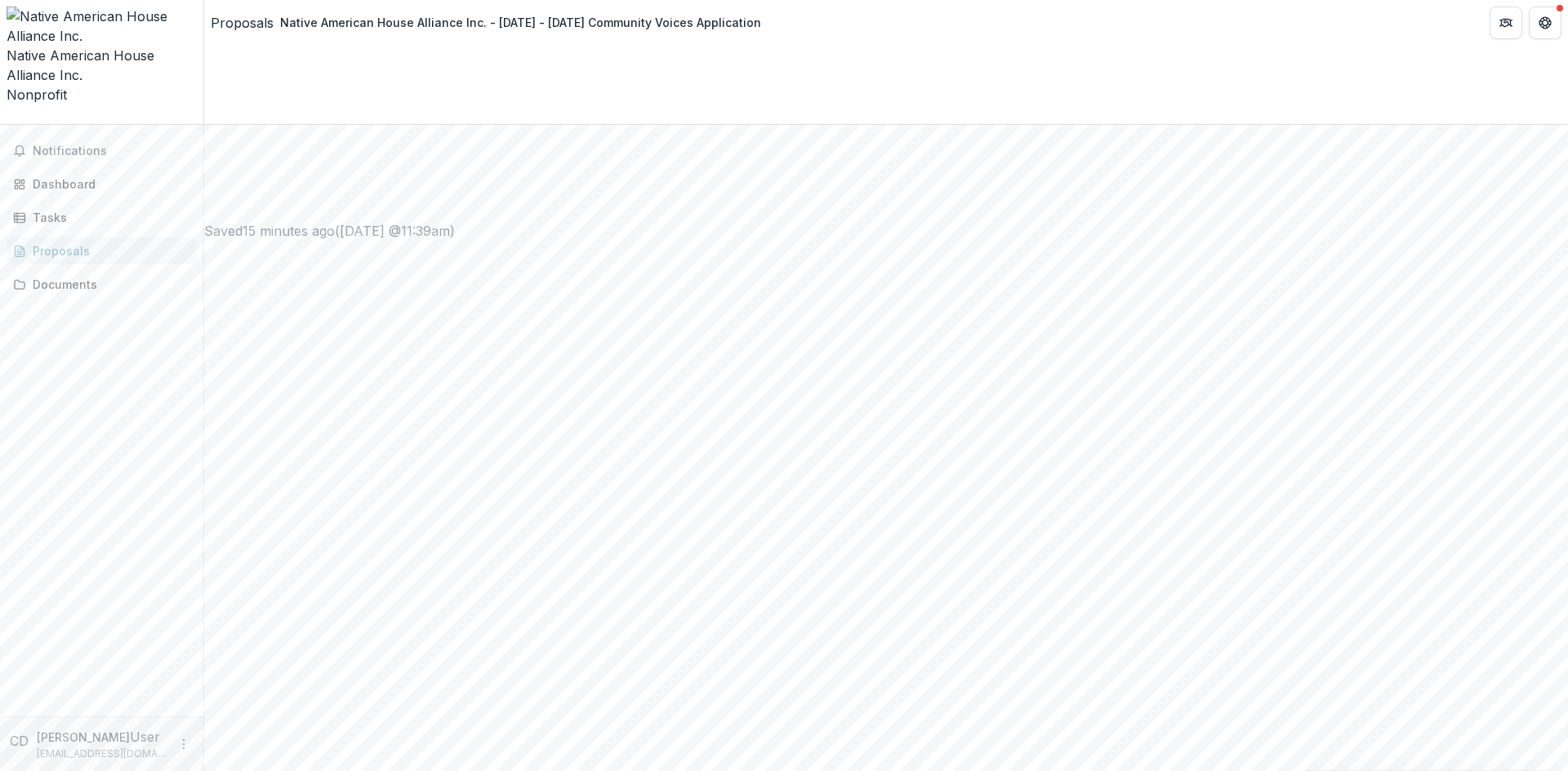
drag, startPoint x: 457, startPoint y: 338, endPoint x: 738, endPoint y: 520, distance: 334.8
drag, startPoint x: 634, startPoint y: 512, endPoint x: 430, endPoint y: 326, distance: 276.1
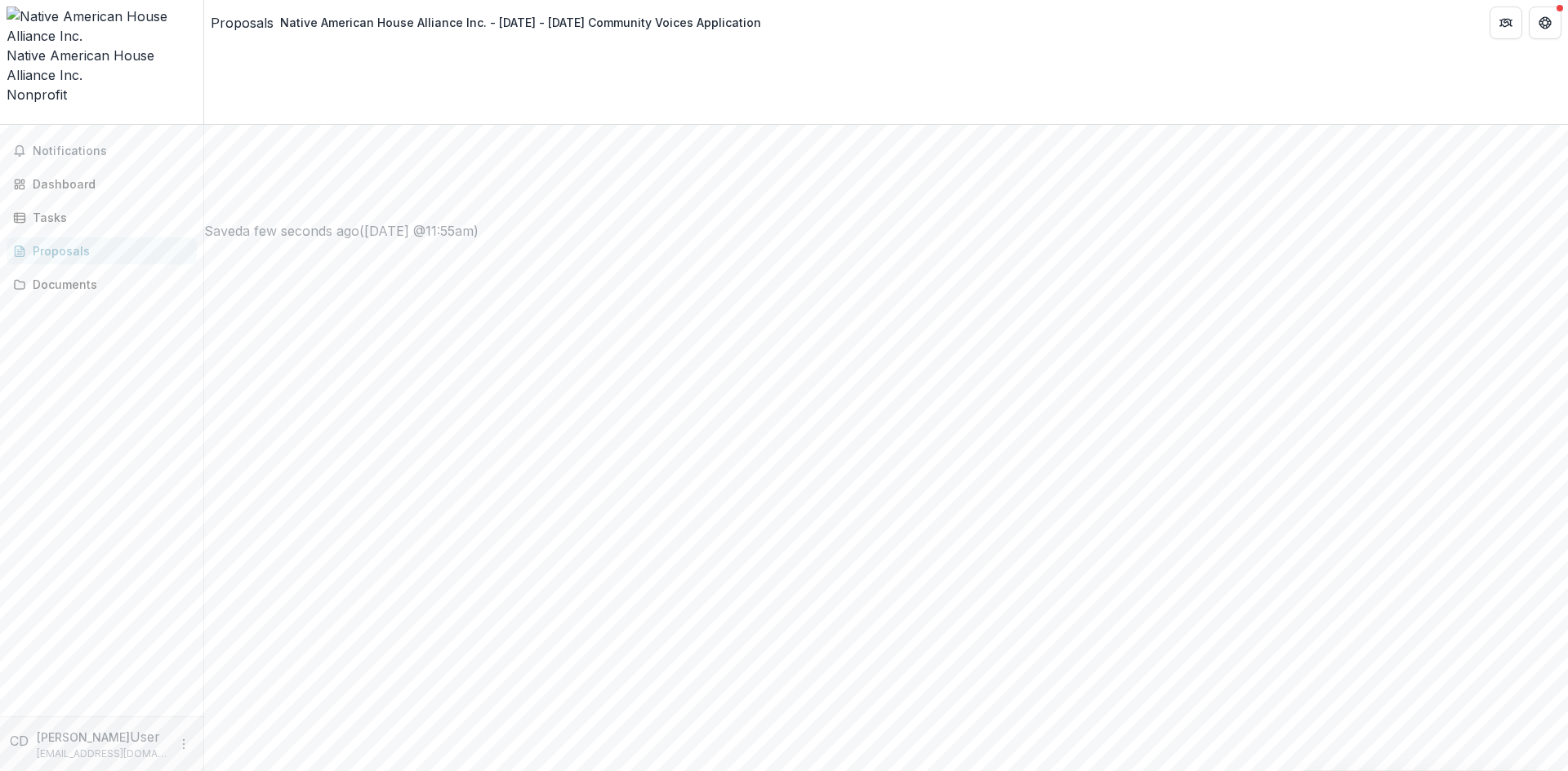
drag, startPoint x: 811, startPoint y: 427, endPoint x: 787, endPoint y: 430, distance: 24.2
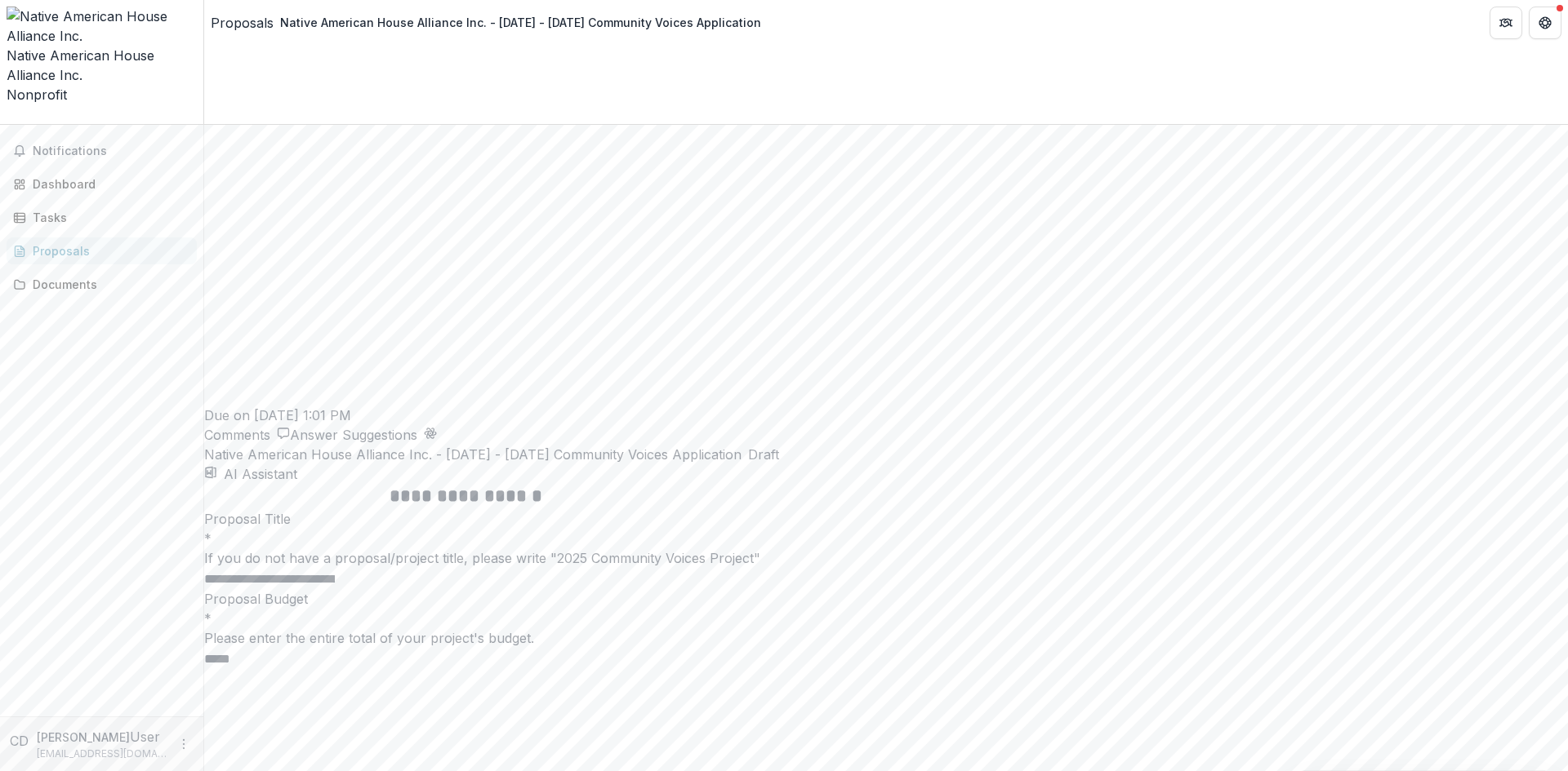
scroll to position [3781, 0]
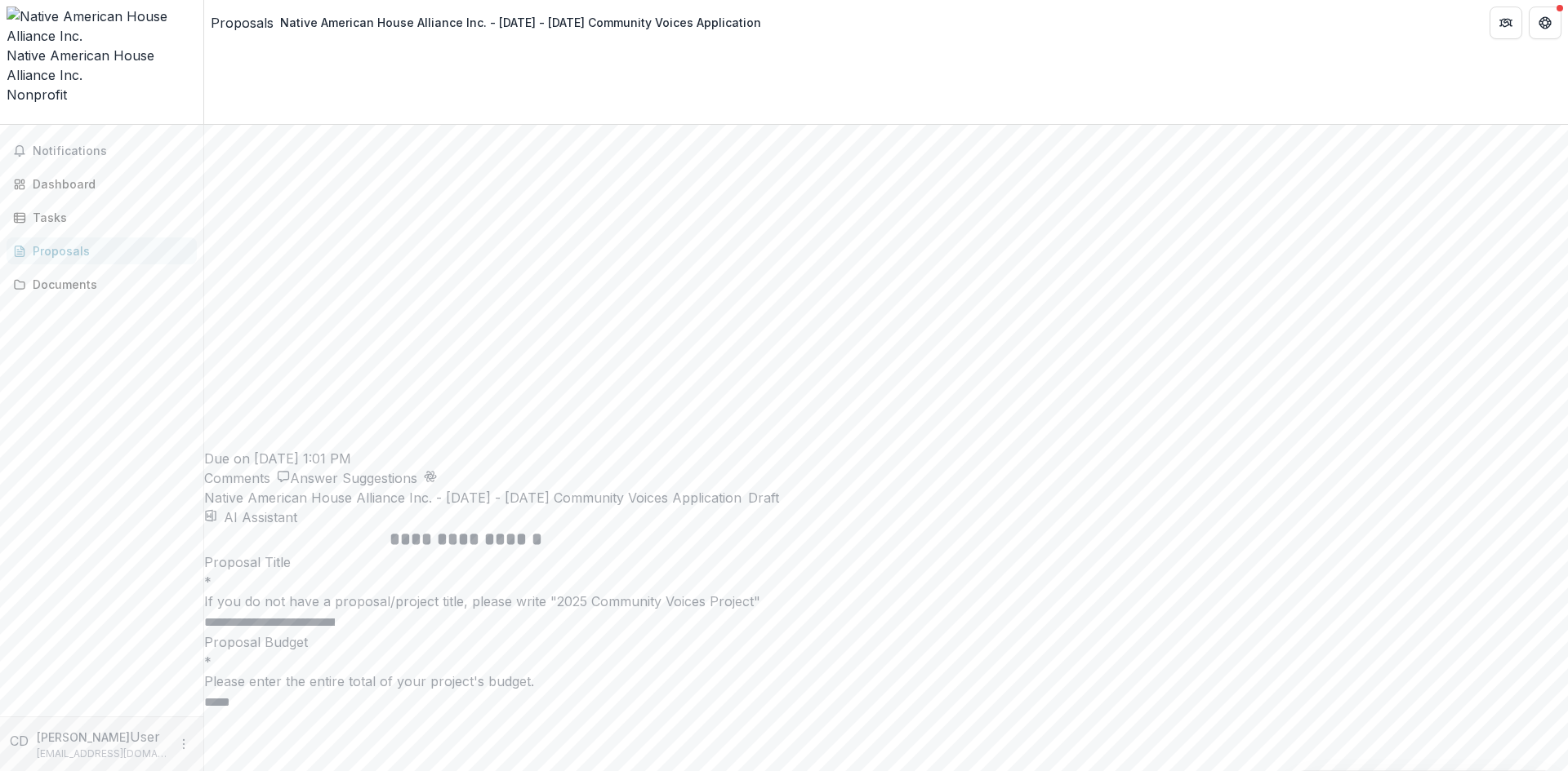
drag, startPoint x: 496, startPoint y: 276, endPoint x: 628, endPoint y: 134, distance: 193.9
copy div "Budget Details * Looking at your PROJECT budget, walk us through any restrictio…"
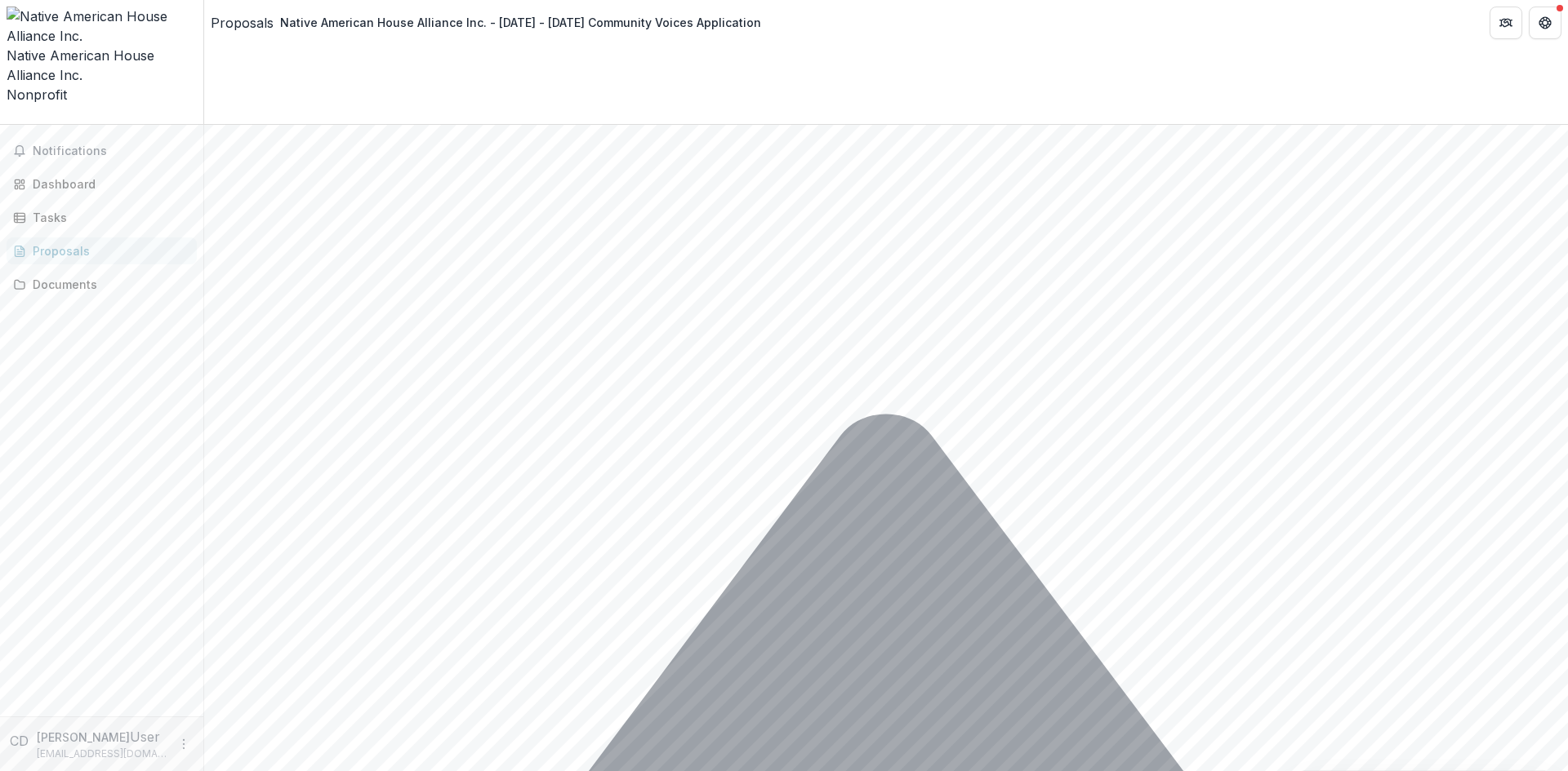
scroll to position [4371, 0]
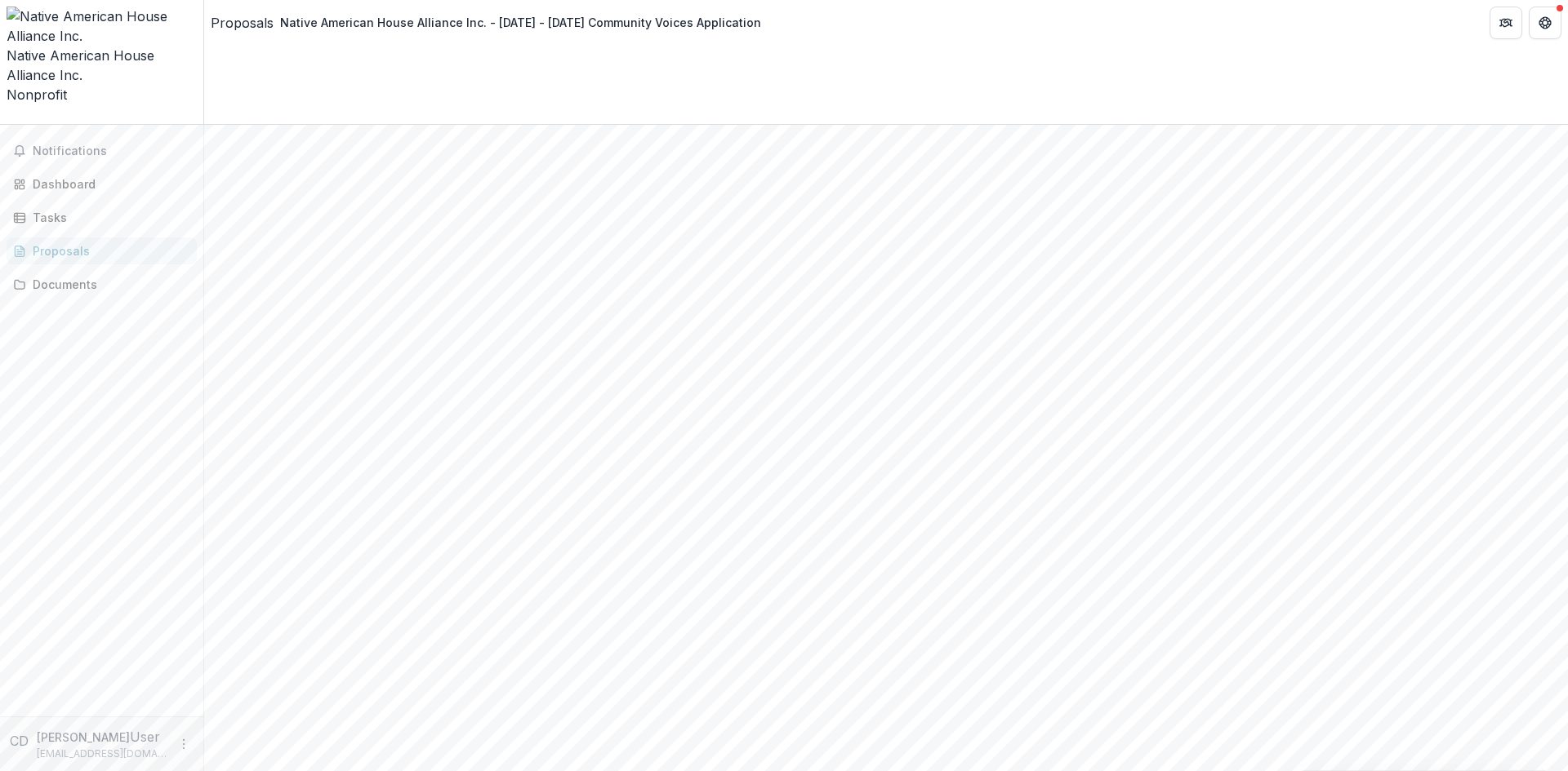
scroll to position [246, 0]
type input "**********"
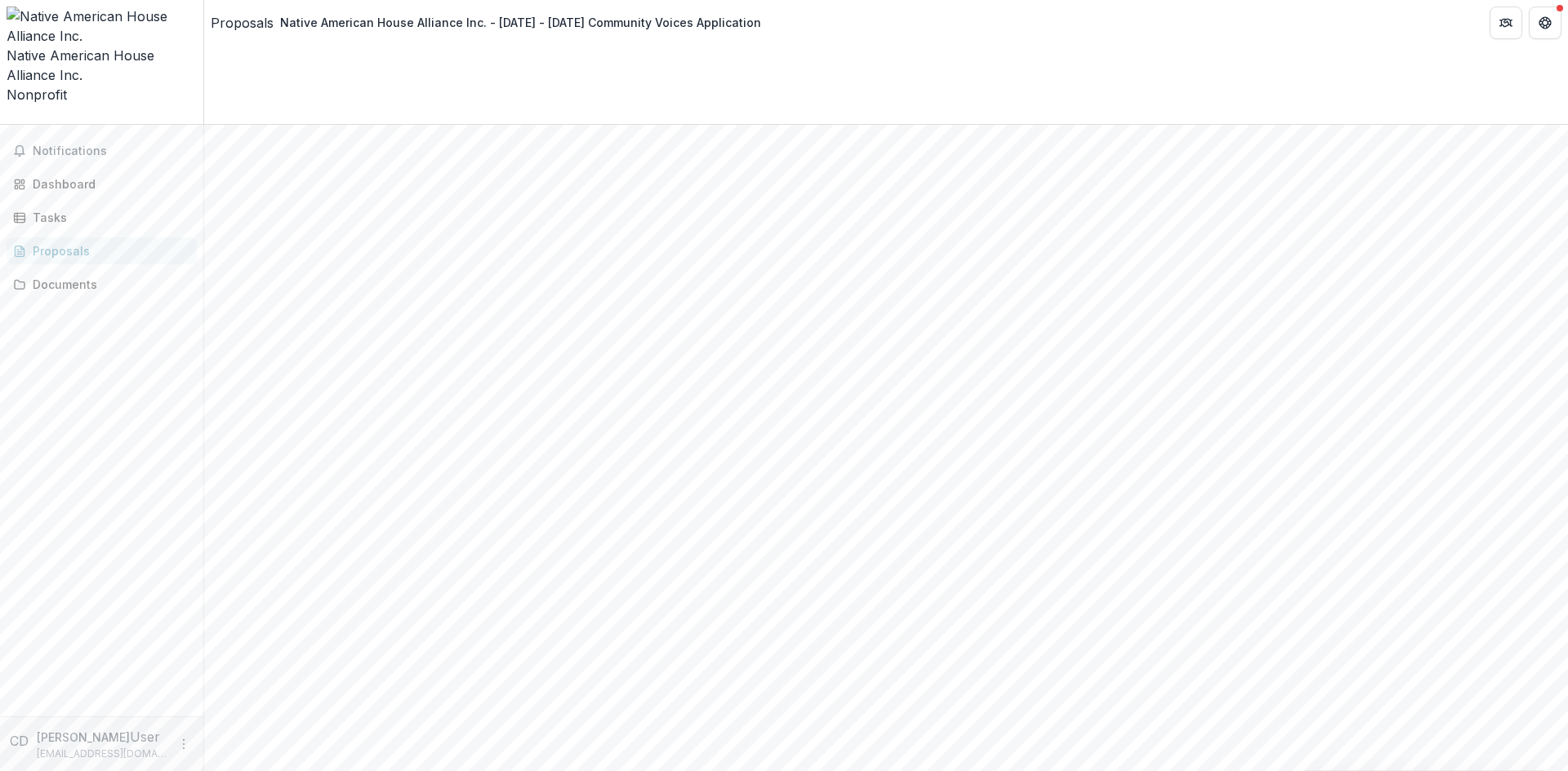
type input "**********"
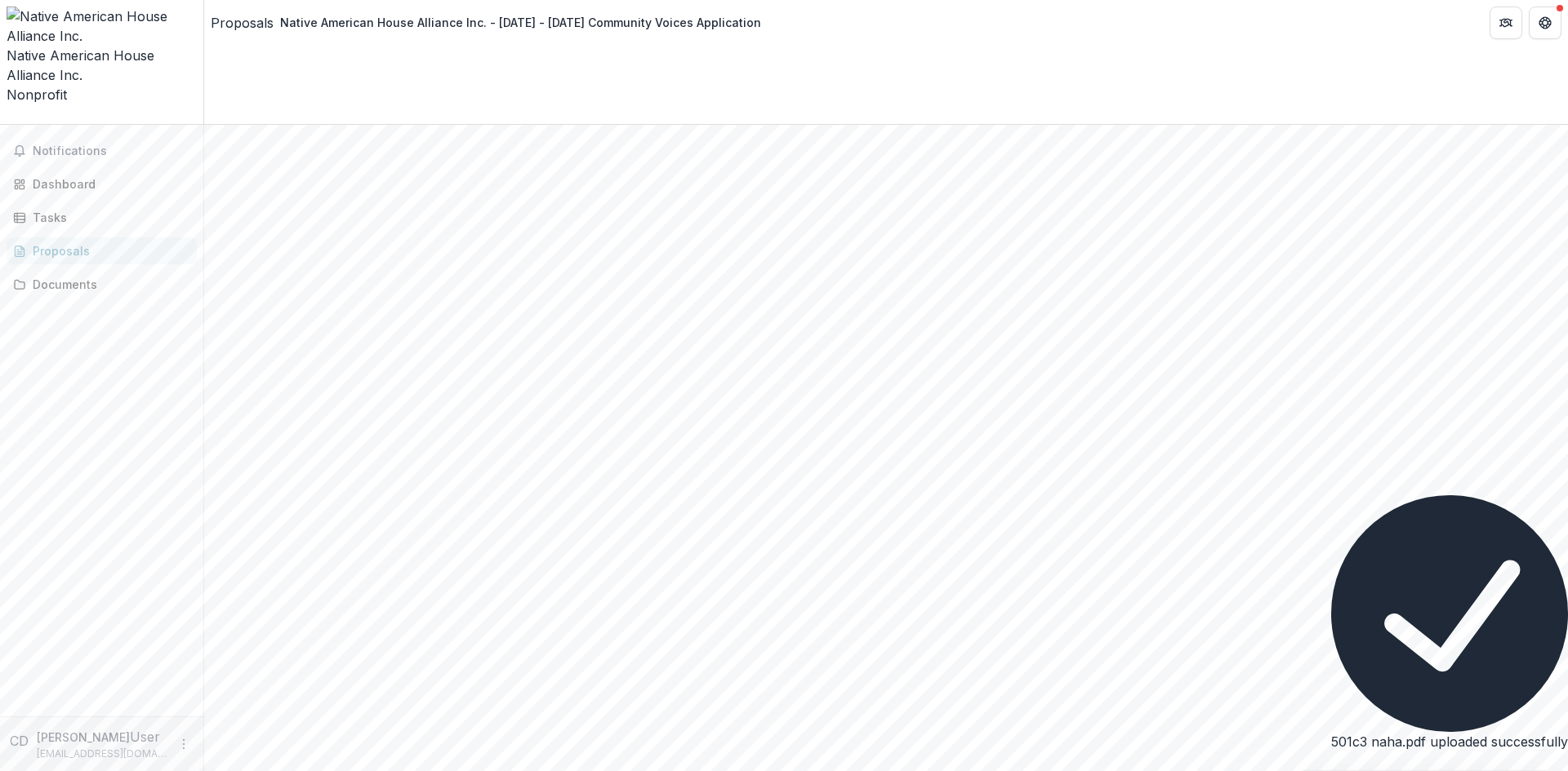
scroll to position [514, 0]
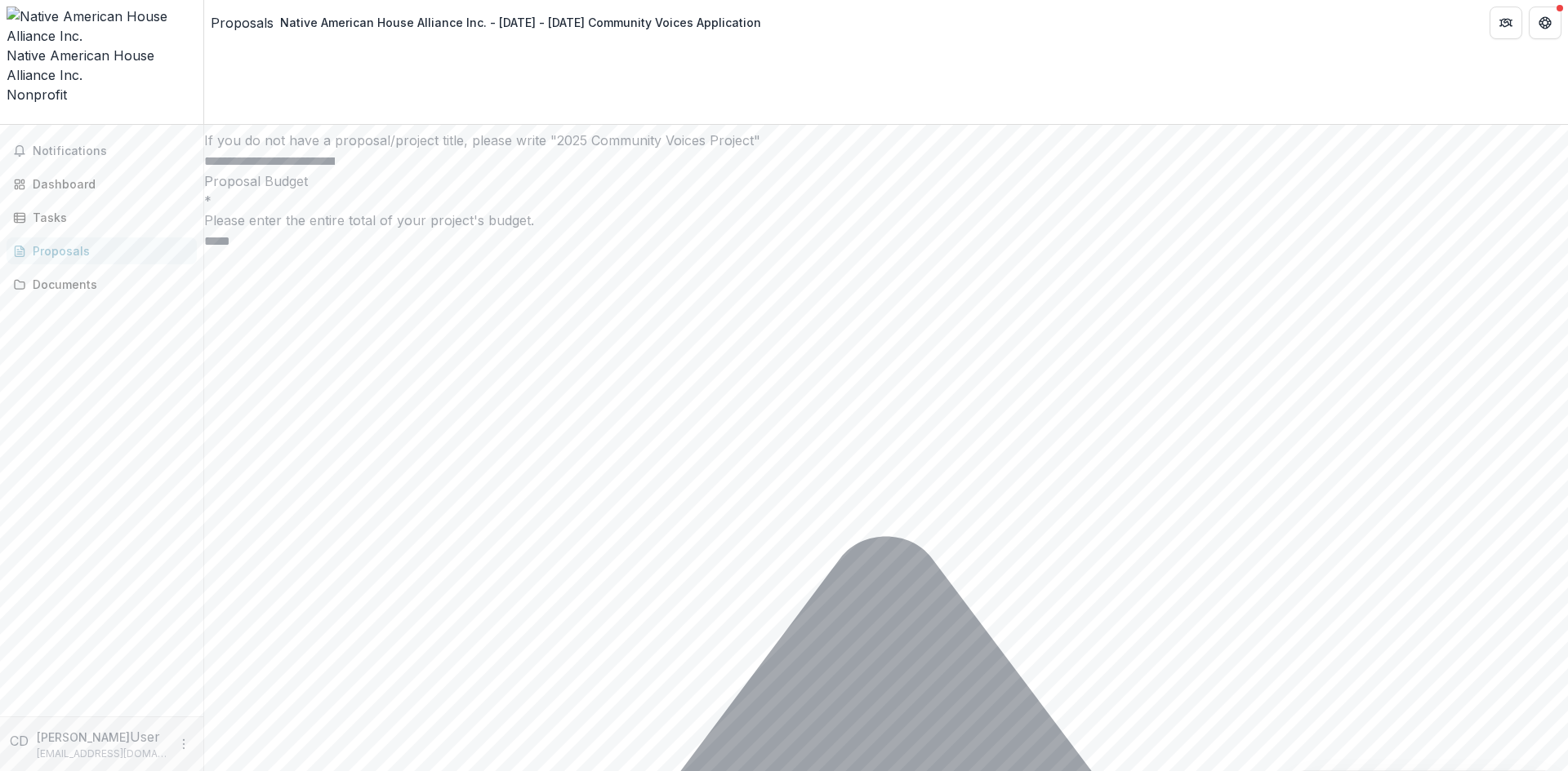
scroll to position [4353, 0]
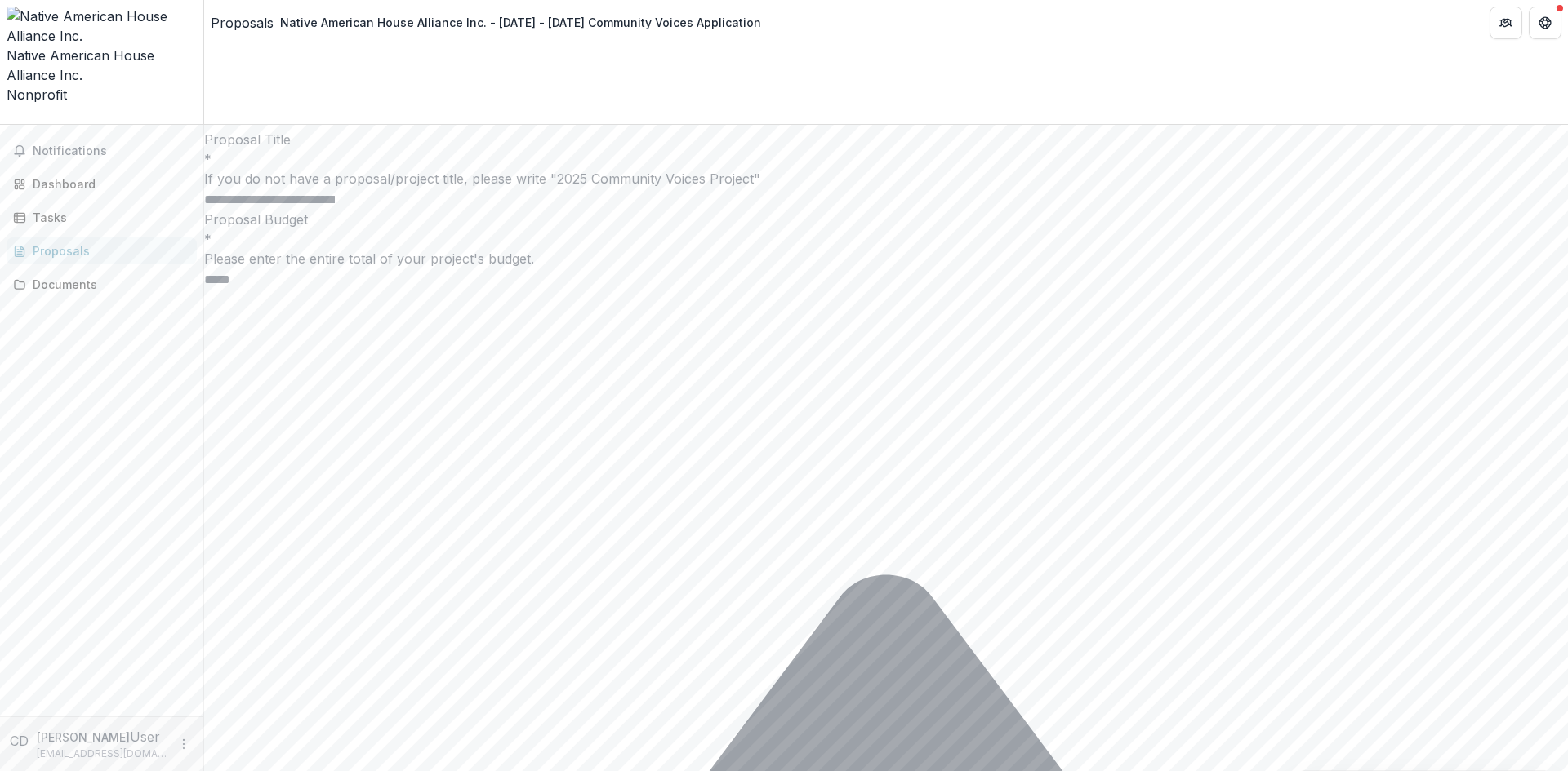
scroll to position [4353, 0]
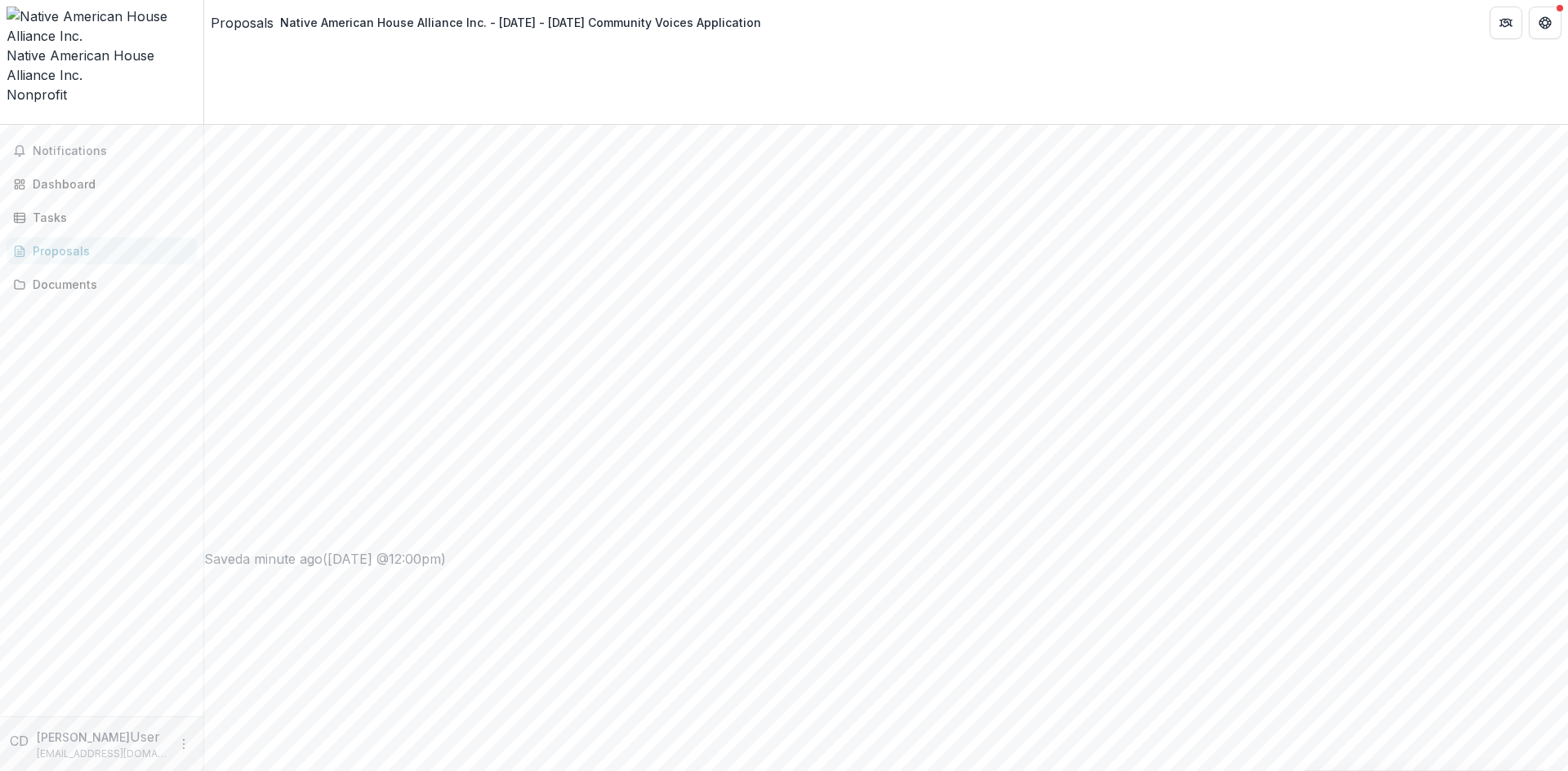
scroll to position [979, 0]
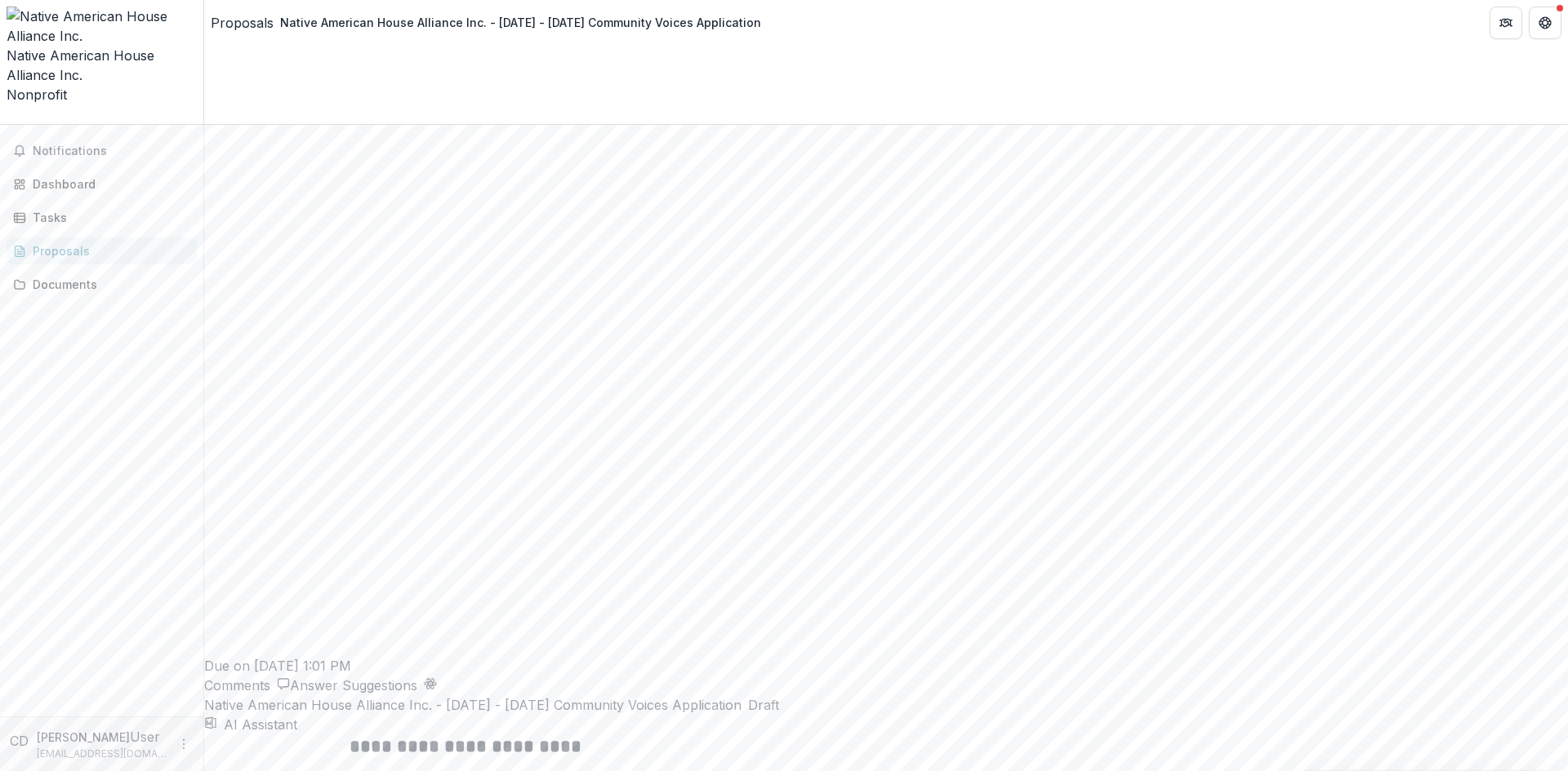
type input "*****"
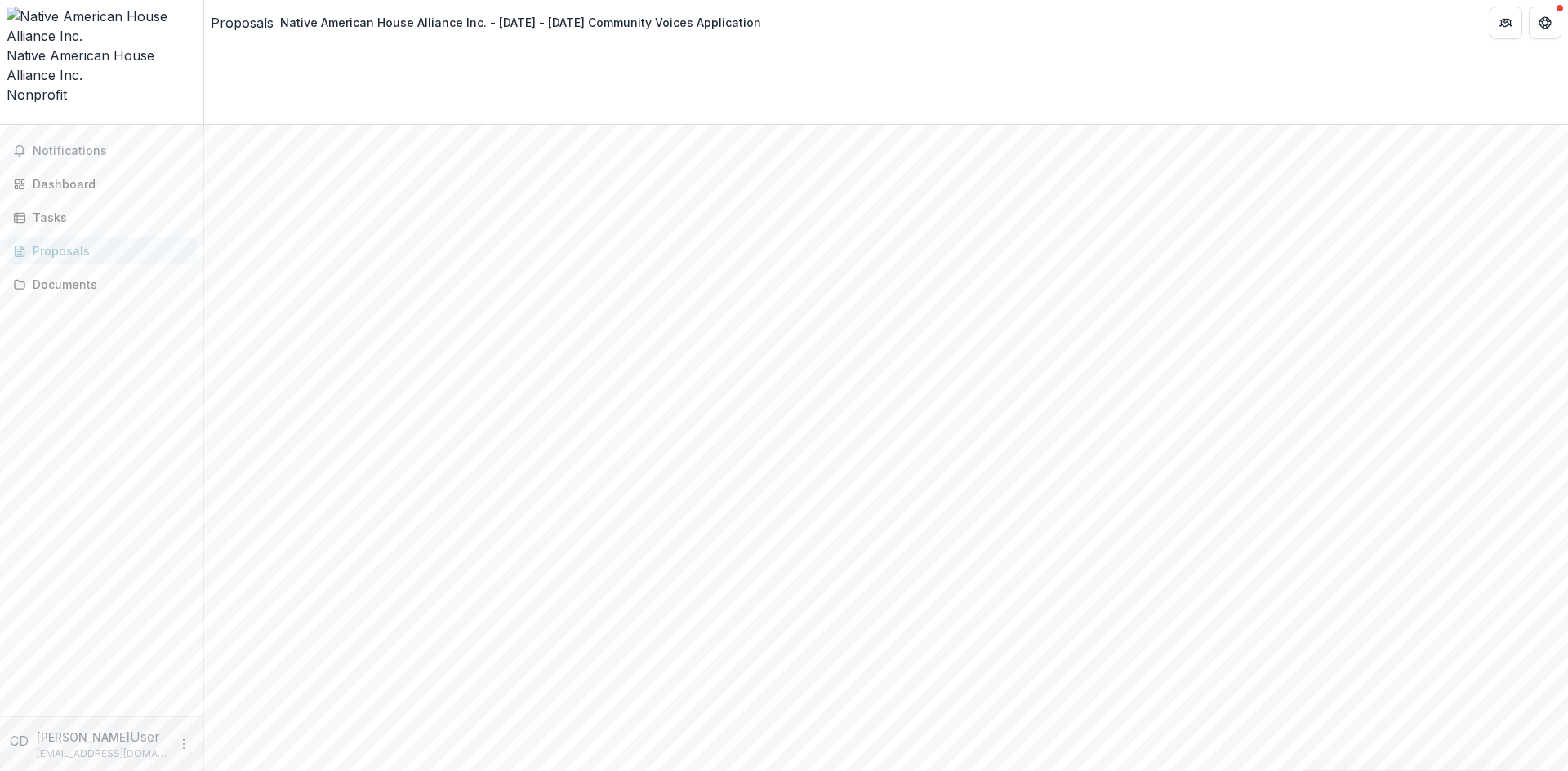
click at [0, 770] on icon "Close" at bounding box center [0, 786] width 0 height 0
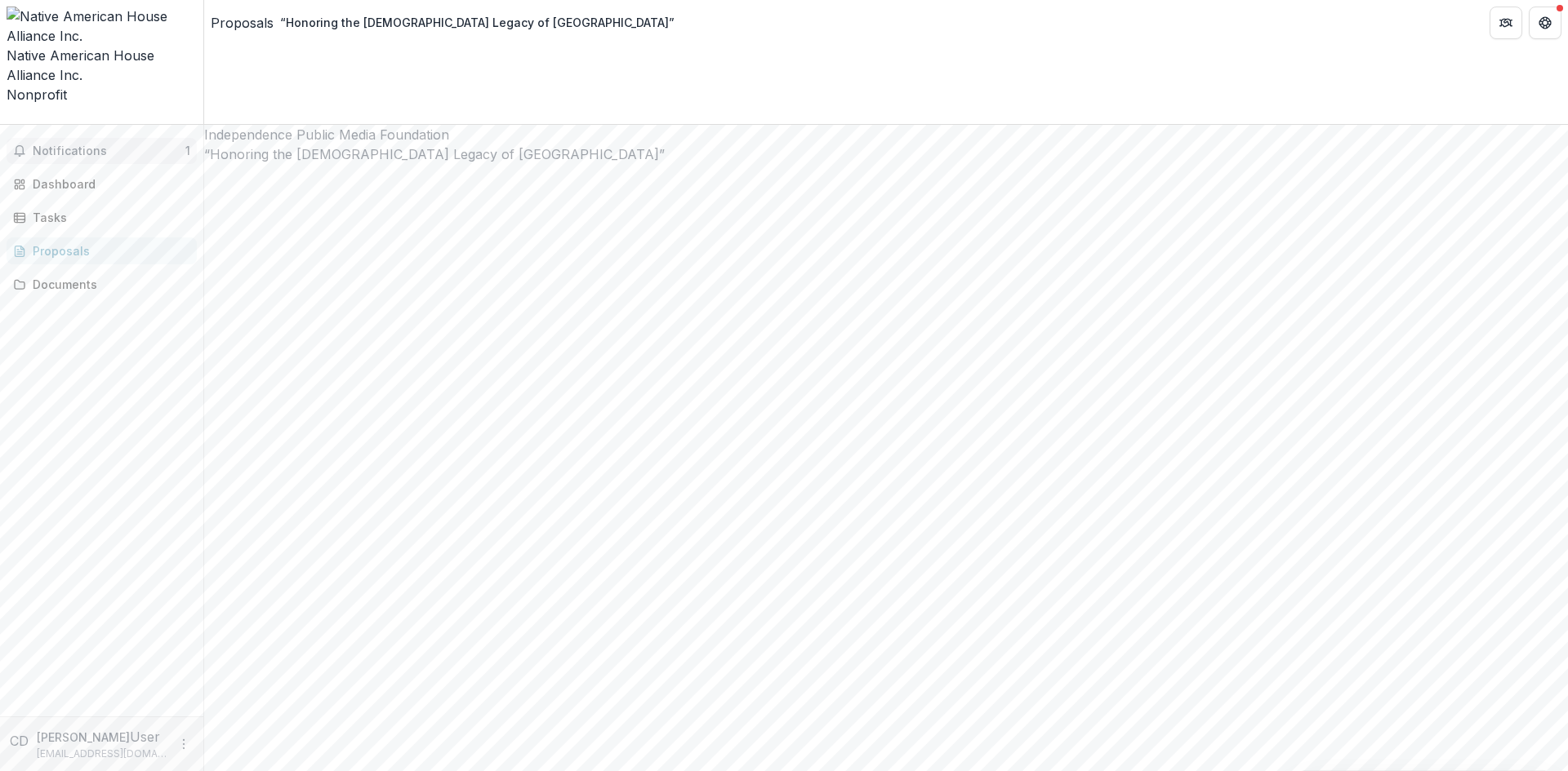
click at [52, 144] on span "Notifications" at bounding box center [109, 151] width 153 height 14
click at [52, 87] on span "Nonprofit" at bounding box center [37, 94] width 60 height 16
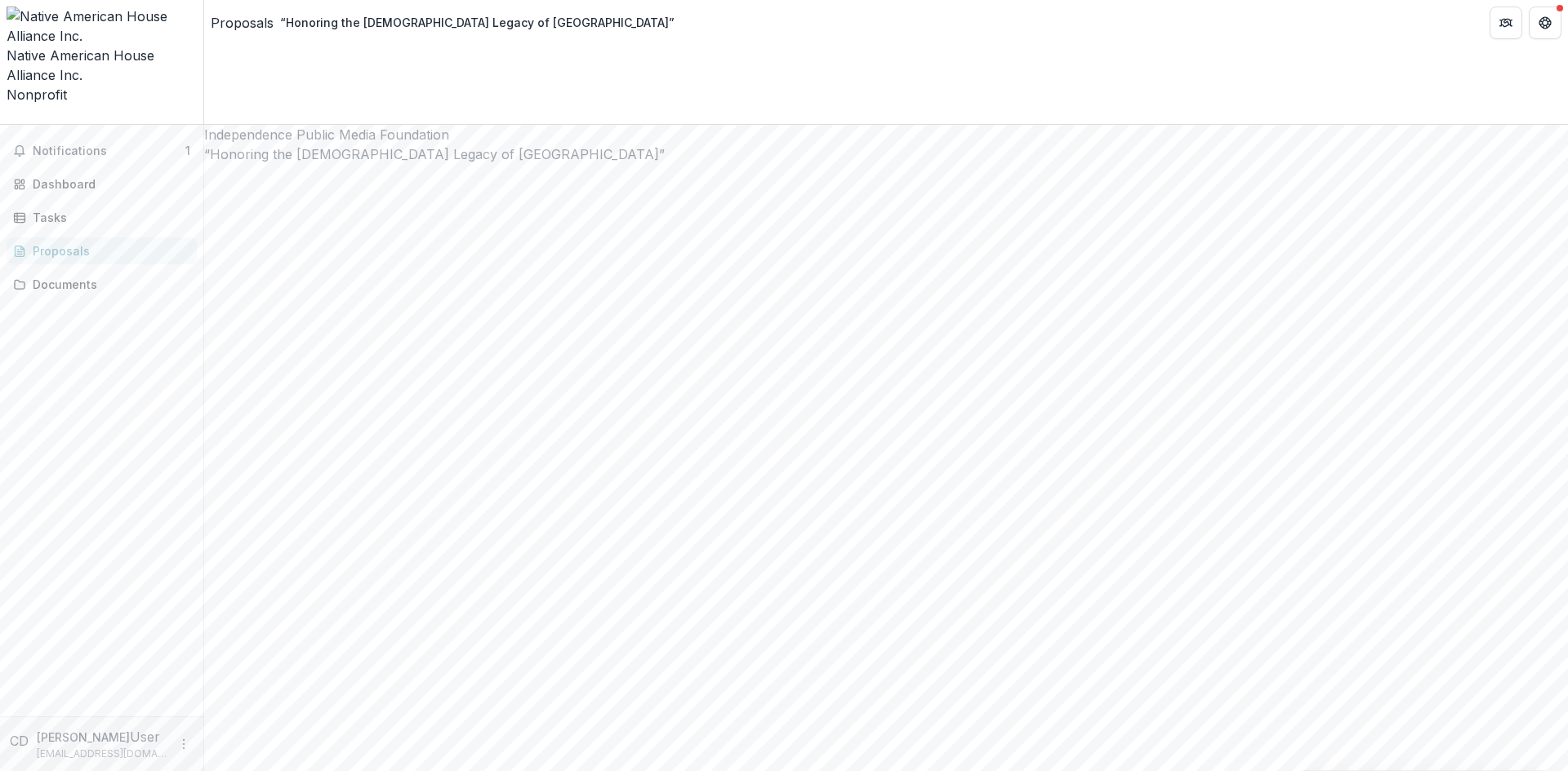
click at [39, 144] on span "Notifications" at bounding box center [109, 151] width 153 height 14
